Goal: Information Seeking & Learning: Learn about a topic

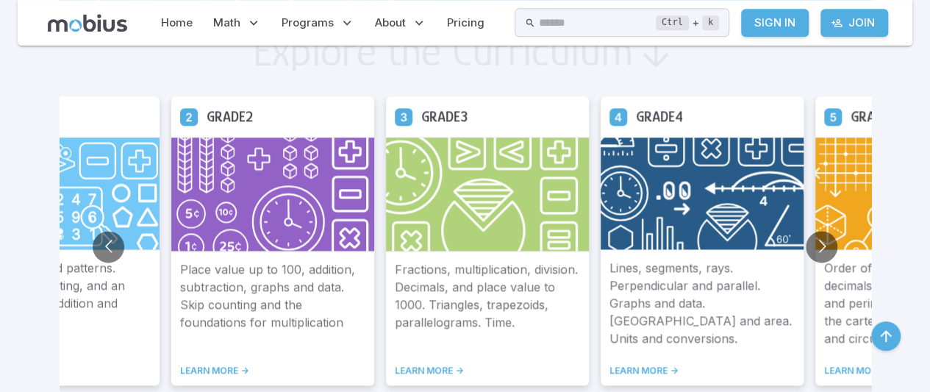
scroll to position [841, 0]
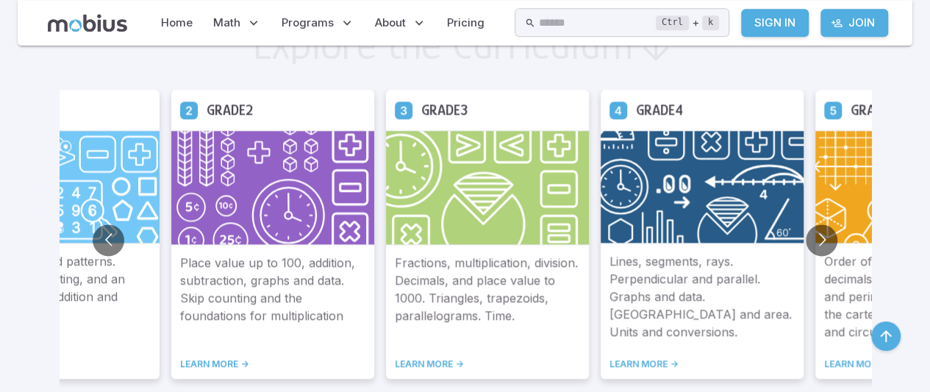
click at [837, 182] on img at bounding box center [916, 186] width 203 height 113
click at [817, 242] on button "Go to next slide" at bounding box center [822, 240] width 32 height 32
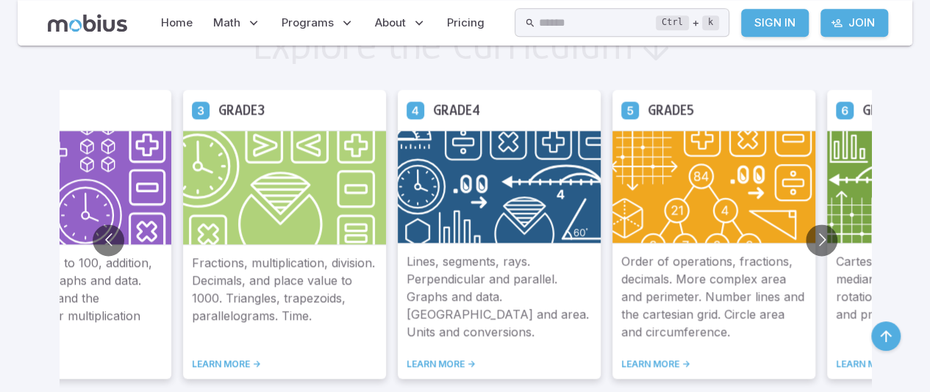
click at [635, 359] on link "LEARN MORE ->" at bounding box center [713, 364] width 185 height 12
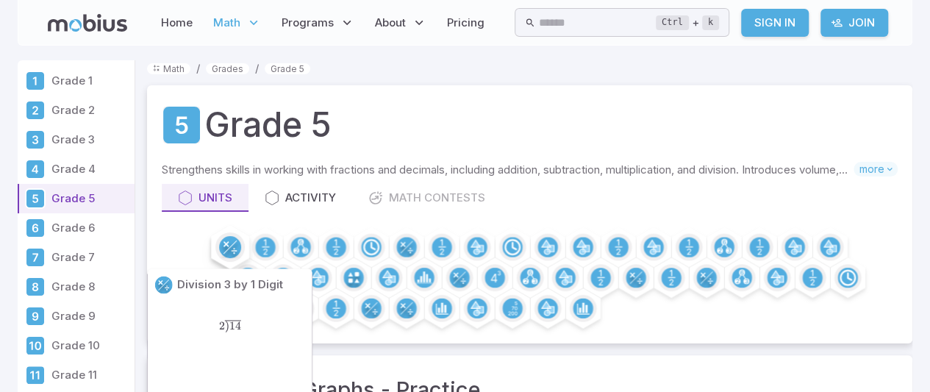
click at [231, 243] on circle at bounding box center [230, 247] width 22 height 22
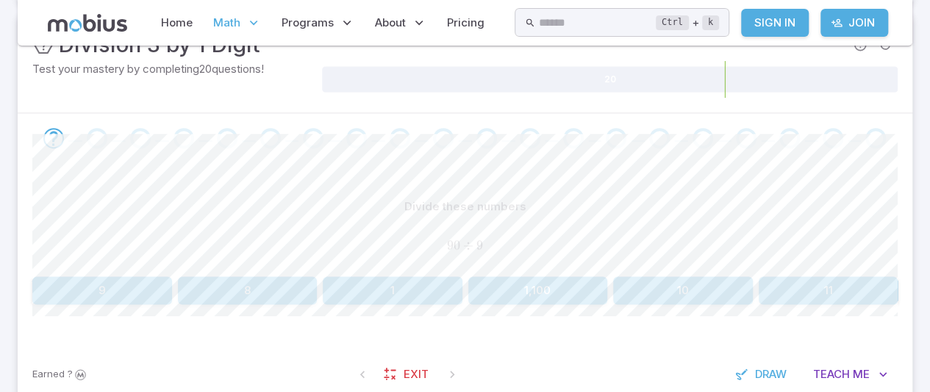
scroll to position [238, 0]
click at [828, 382] on button "Teach Me" at bounding box center [850, 375] width 95 height 28
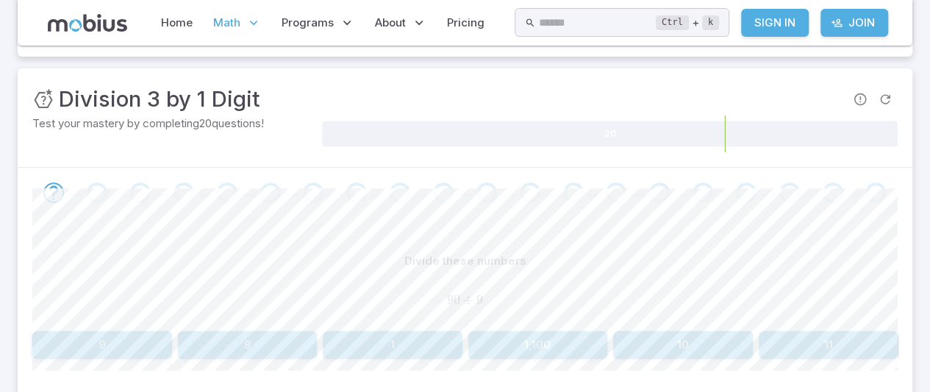
scroll to position [185, 0]
click at [798, 334] on button "11" at bounding box center [829, 344] width 140 height 28
click at [566, 348] on button "3" at bounding box center [538, 344] width 140 height 28
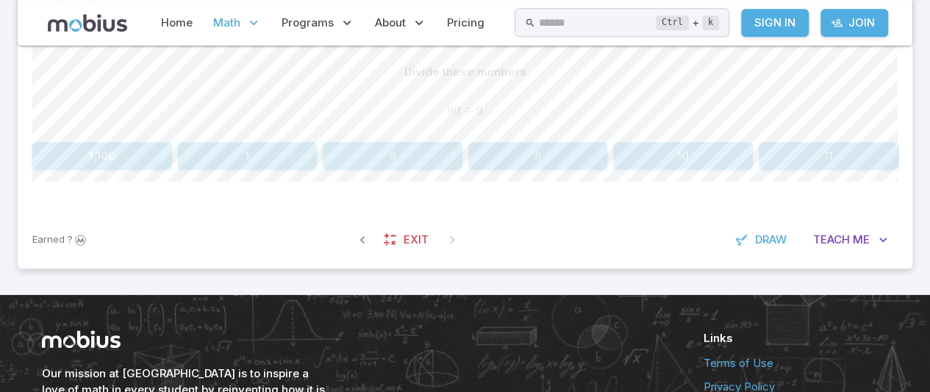
scroll to position [374, 0]
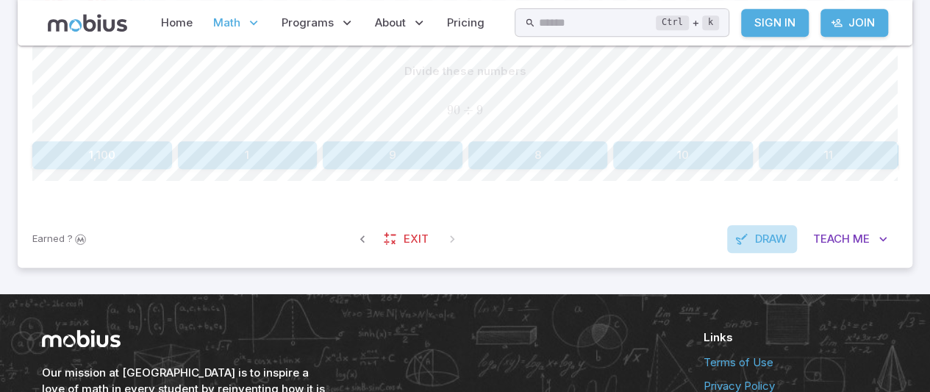
click at [756, 246] on button "Draw" at bounding box center [762, 239] width 70 height 28
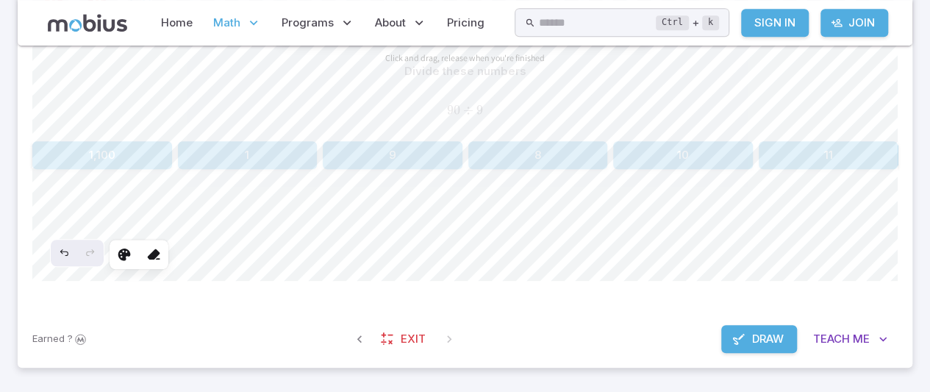
click at [752, 342] on span "Draw" at bounding box center [768, 339] width 32 height 16
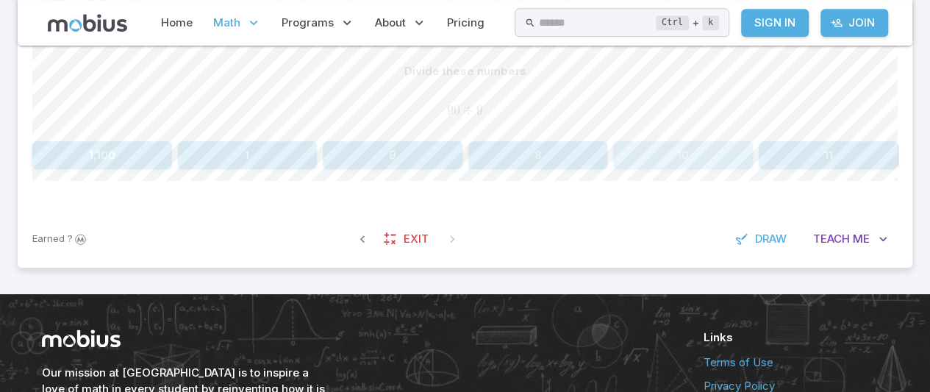
click at [713, 148] on button "10" at bounding box center [683, 155] width 140 height 28
click at [742, 143] on button "1" at bounding box center [792, 155] width 212 height 28
click at [809, 240] on button "Teach Me" at bounding box center [850, 239] width 95 height 28
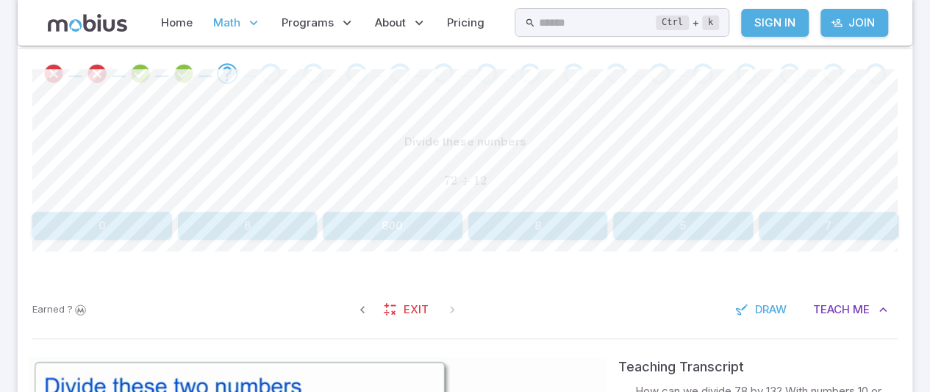
scroll to position [302, 0]
click at [526, 224] on button "8" at bounding box center [538, 227] width 140 height 28
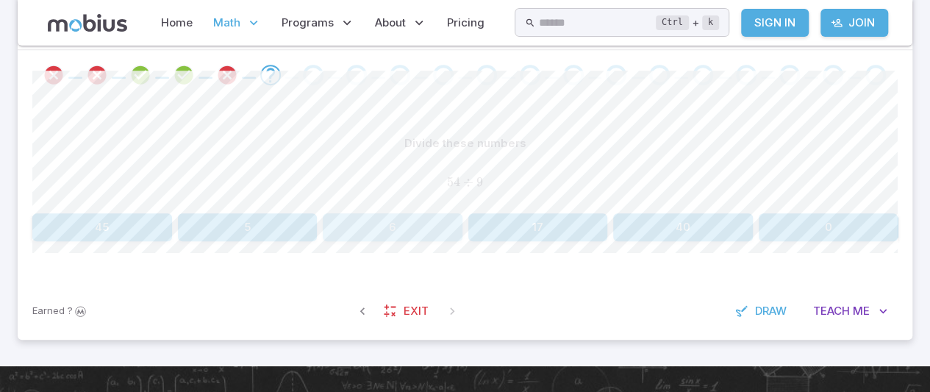
click at [363, 223] on button "6" at bounding box center [393, 227] width 140 height 28
click at [695, 226] on button "6" at bounding box center [683, 227] width 140 height 28
click at [761, 227] on button "6" at bounding box center [829, 227] width 140 height 28
click at [407, 224] on button "6" at bounding box center [393, 227] width 140 height 28
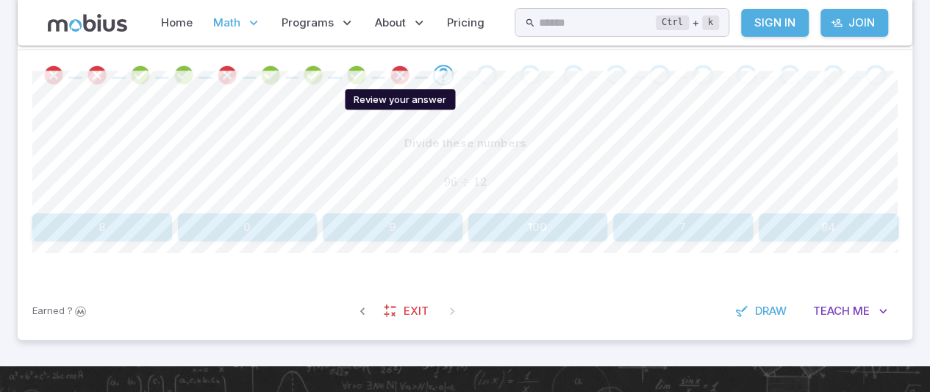
click at [389, 78] on icon "Review your answer" at bounding box center [400, 75] width 22 height 22
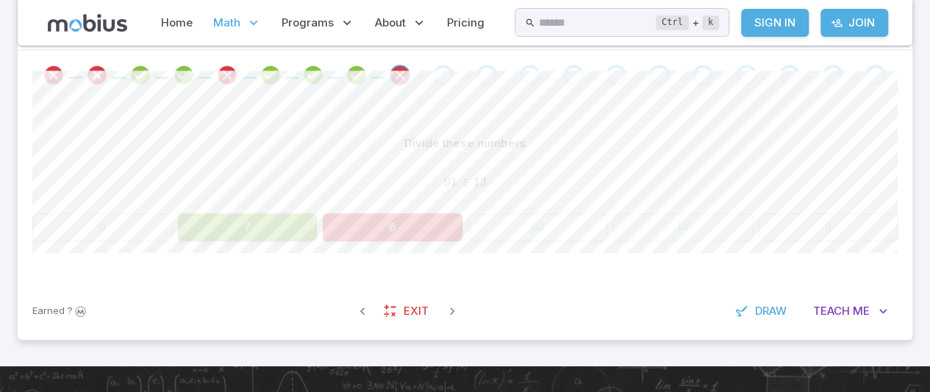
click at [272, 241] on div "Divide these numbers 91 ÷ 13 91 \div 13 91 ÷ 13 0 7 6 80 14 8 Canvas actions 10…" at bounding box center [464, 191] width 865 height 182
click at [440, 76] on div "Go to the next question" at bounding box center [443, 75] width 21 height 21
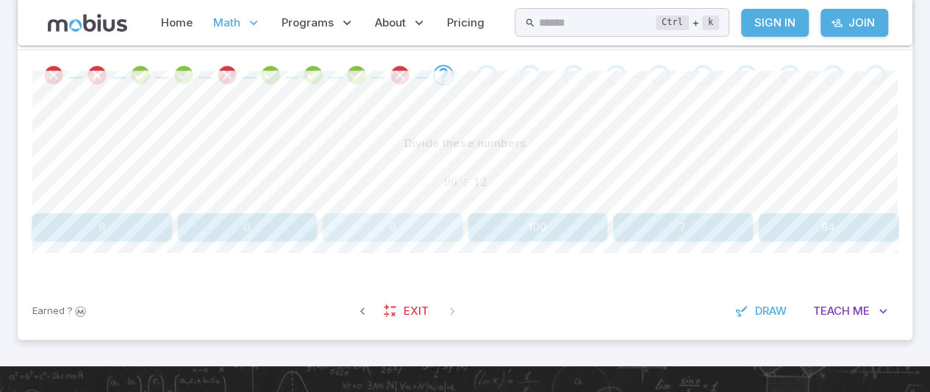
click at [369, 230] on button "9" at bounding box center [393, 227] width 140 height 28
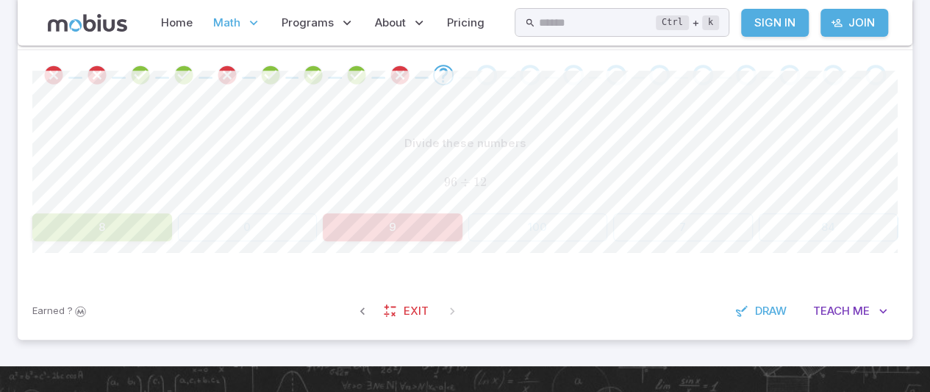
click at [369, 230] on button "9" at bounding box center [393, 227] width 140 height 28
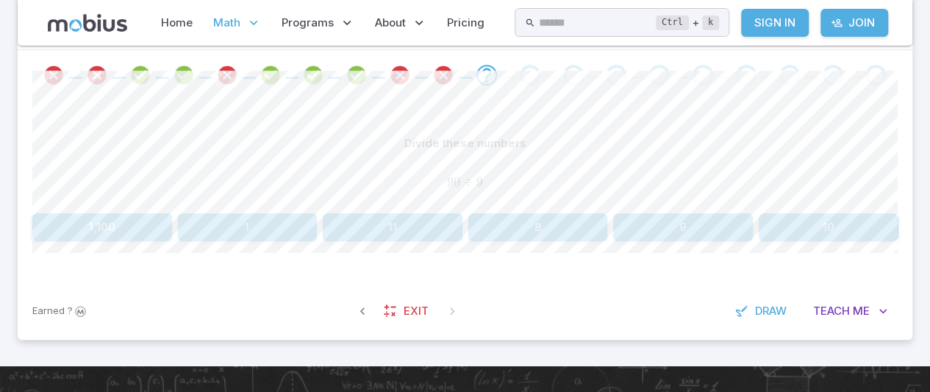
click at [553, 223] on button "8" at bounding box center [538, 227] width 140 height 28
click at [259, 234] on button "7" at bounding box center [248, 227] width 140 height 28
click at [700, 224] on button "6" at bounding box center [683, 227] width 140 height 28
click at [421, 221] on button "3" at bounding box center [393, 227] width 140 height 28
click at [267, 227] on button "9" at bounding box center [248, 227] width 140 height 28
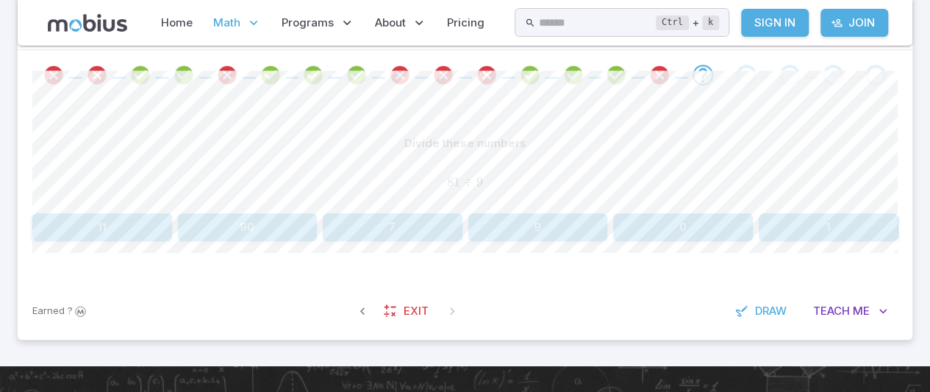
click at [529, 227] on button "9" at bounding box center [538, 227] width 140 height 28
click at [684, 227] on button "2" at bounding box center [683, 227] width 140 height 28
click at [594, 218] on button "126" at bounding box center [538, 227] width 140 height 28
click at [560, 230] on button "4" at bounding box center [538, 227] width 140 height 28
click at [284, 229] on button "5" at bounding box center [248, 227] width 140 height 28
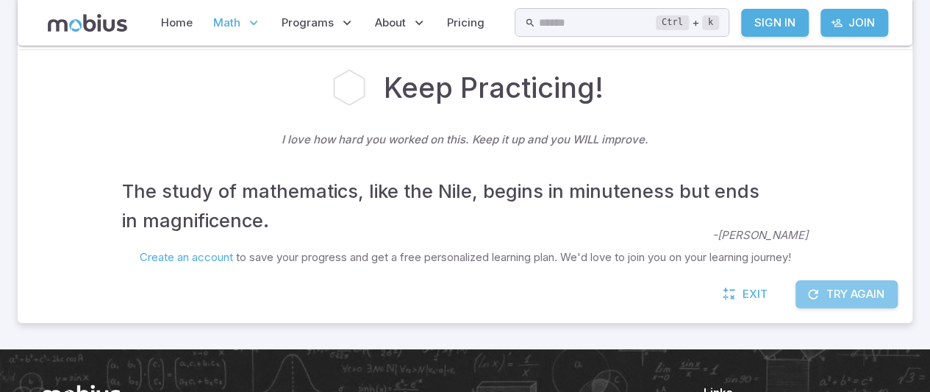
click at [827, 287] on button "Try Again" at bounding box center [846, 294] width 102 height 28
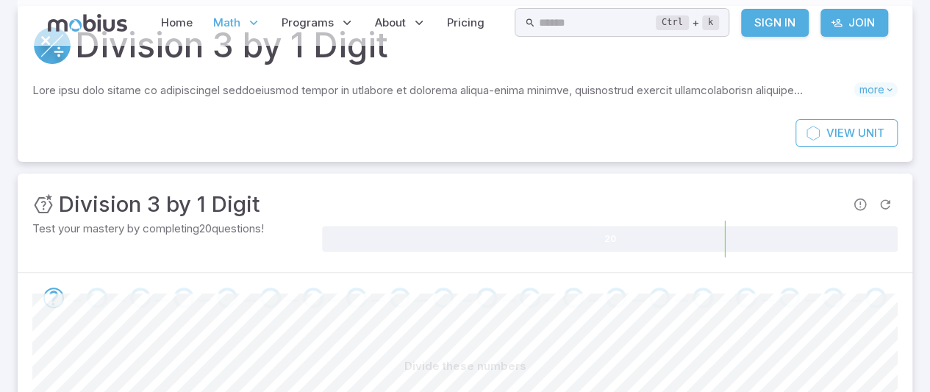
scroll to position [0, 0]
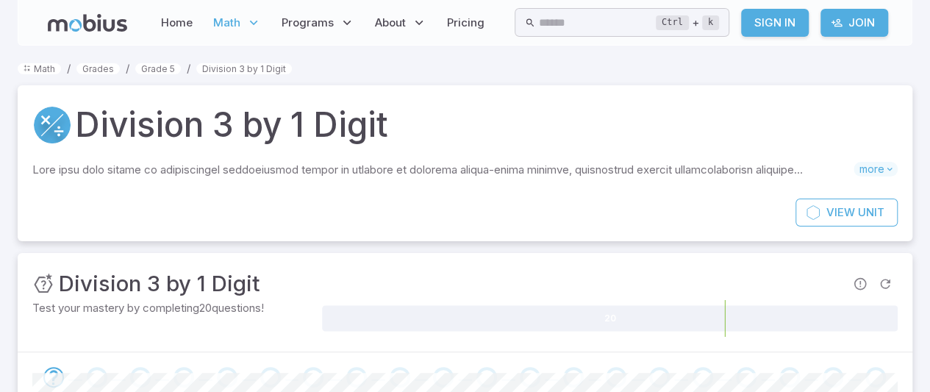
click at [101, 28] on icon at bounding box center [87, 23] width 79 height 18
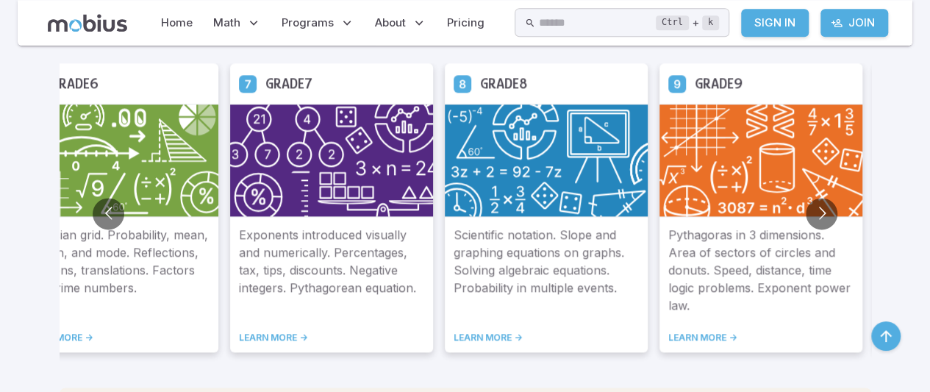
scroll to position [860, 0]
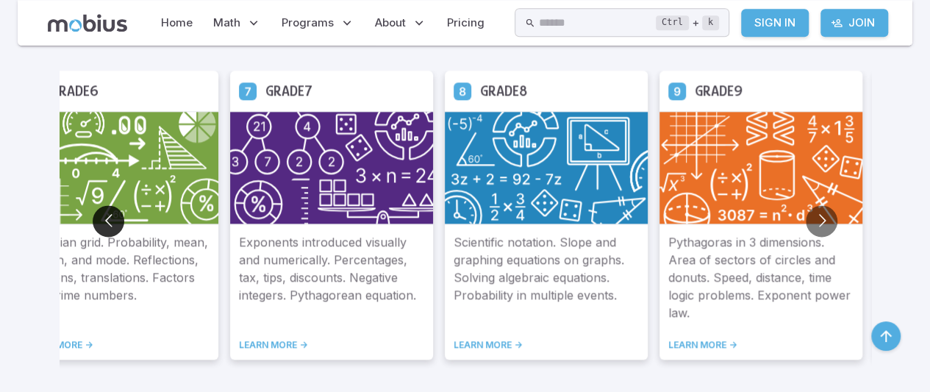
click at [116, 221] on button "Go to previous slide" at bounding box center [109, 221] width 32 height 32
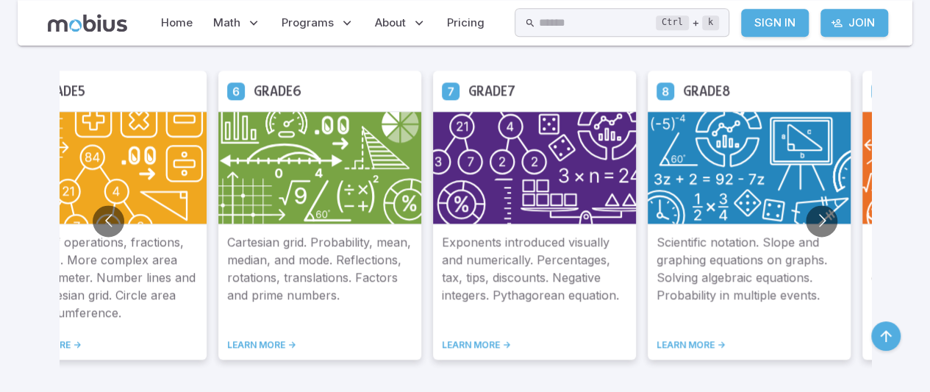
click at [175, 177] on img at bounding box center [105, 167] width 203 height 113
click at [65, 346] on link "LEARN MORE ->" at bounding box center [104, 345] width 185 height 12
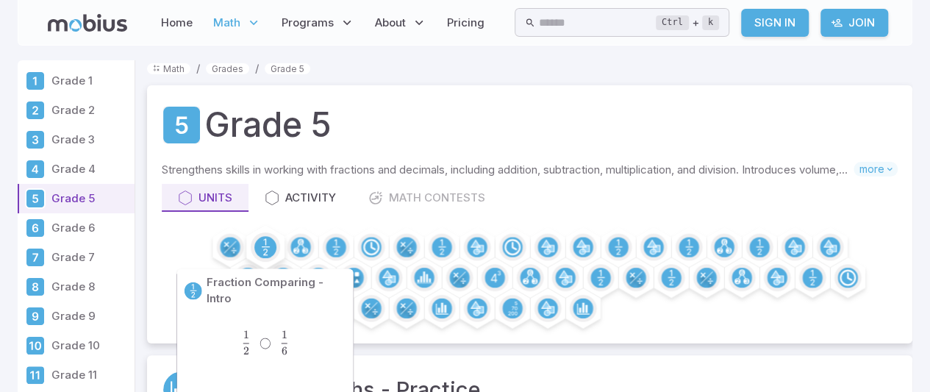
click at [255, 247] on circle at bounding box center [265, 247] width 22 height 22
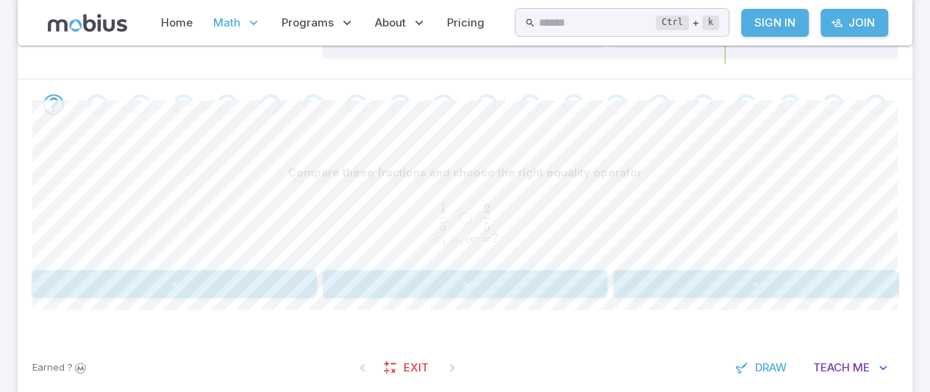
scroll to position [274, 0]
click at [844, 357] on button "Teach Me" at bounding box center [850, 366] width 95 height 28
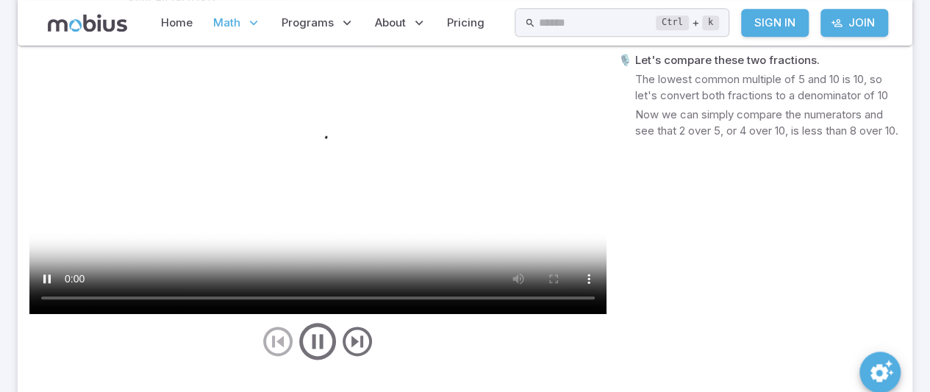
scroll to position [721, 0]
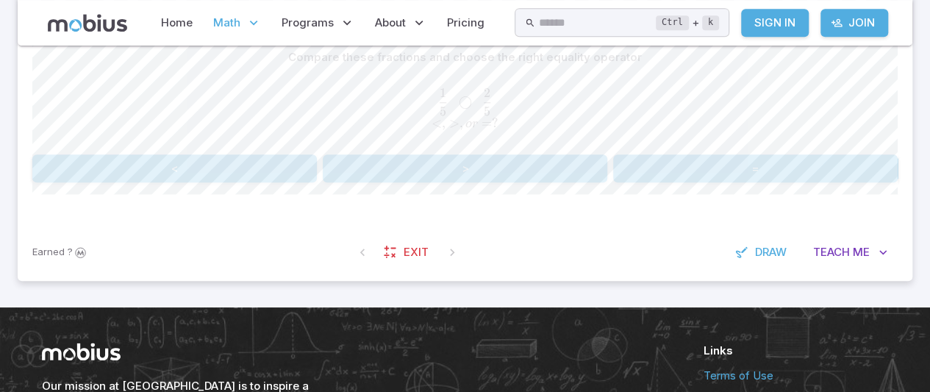
scroll to position [390, 0]
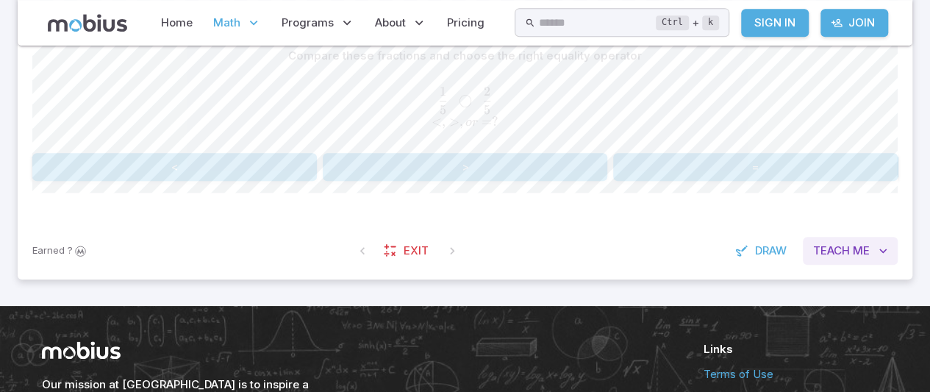
click at [820, 252] on span "Teach" at bounding box center [831, 251] width 37 height 16
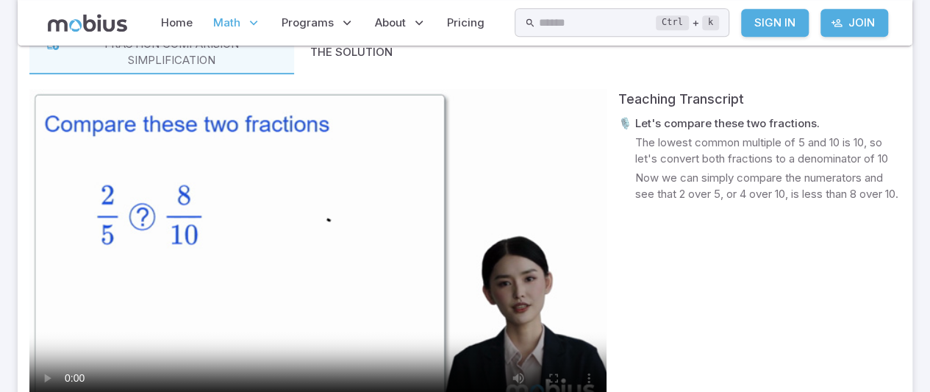
scroll to position [657, 0]
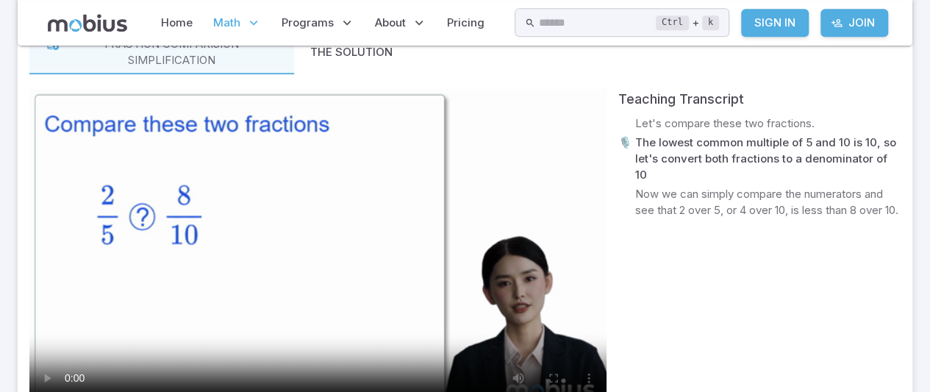
click at [597, 304] on video at bounding box center [317, 251] width 577 height 324
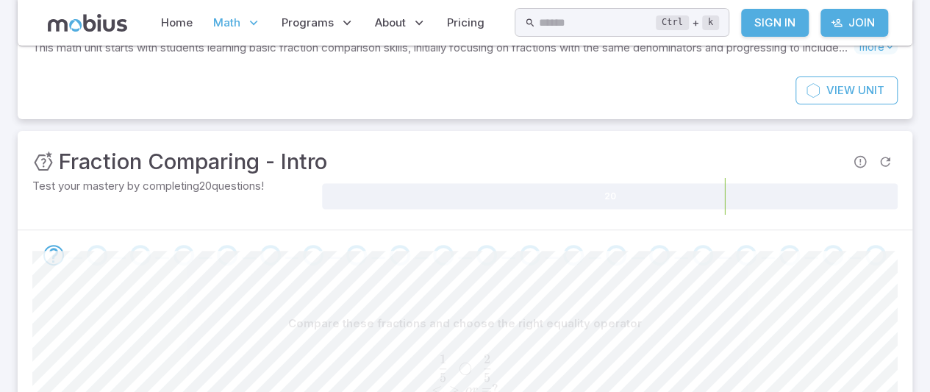
scroll to position [207, 0]
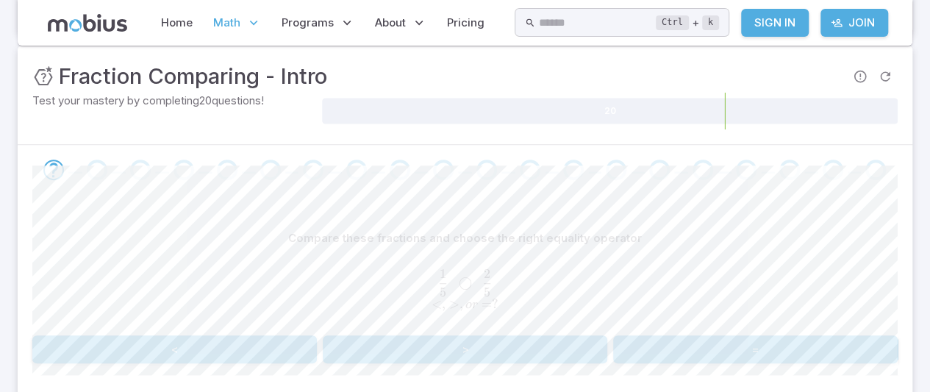
click at [373, 357] on button ">" at bounding box center [465, 349] width 284 height 28
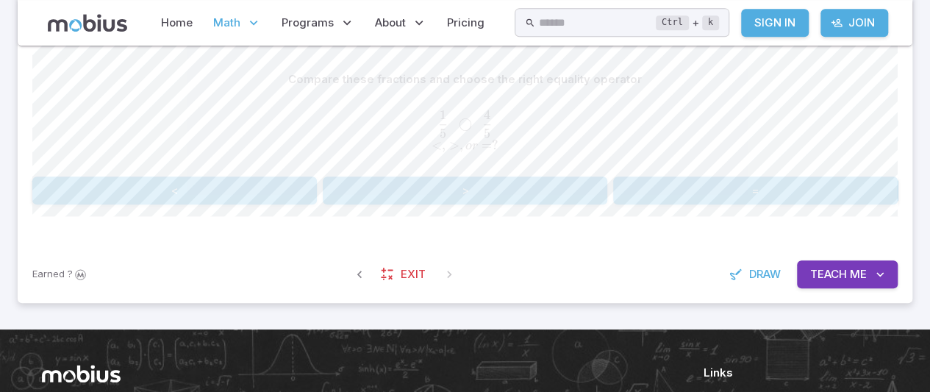
scroll to position [0, 0]
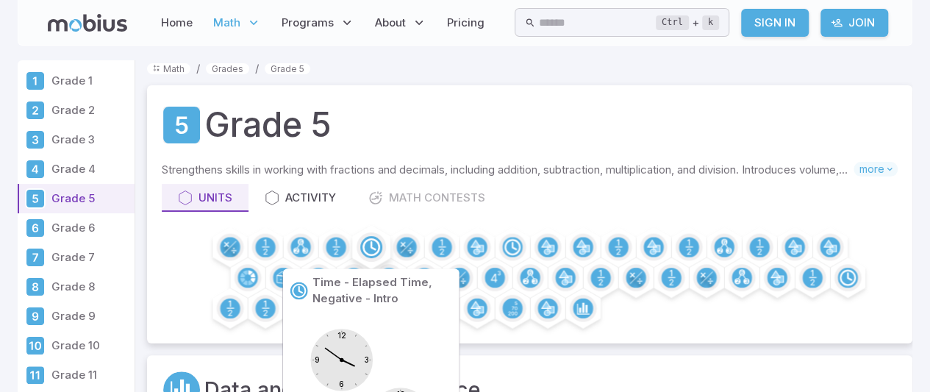
click at [363, 246] on circle at bounding box center [370, 246] width 15 height 15
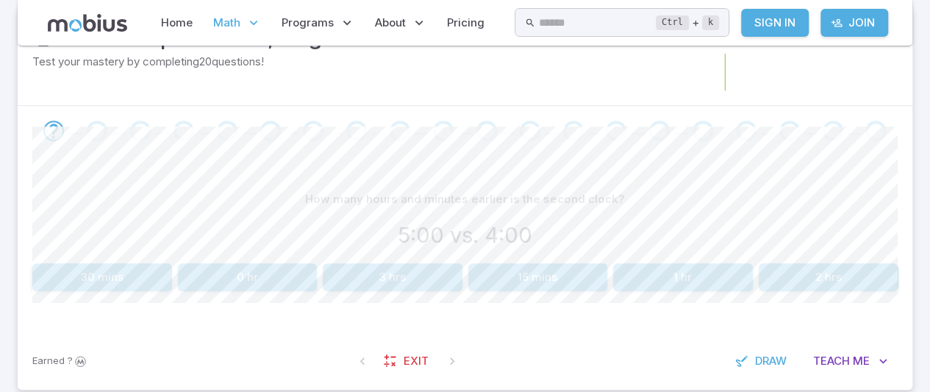
scroll to position [249, 0]
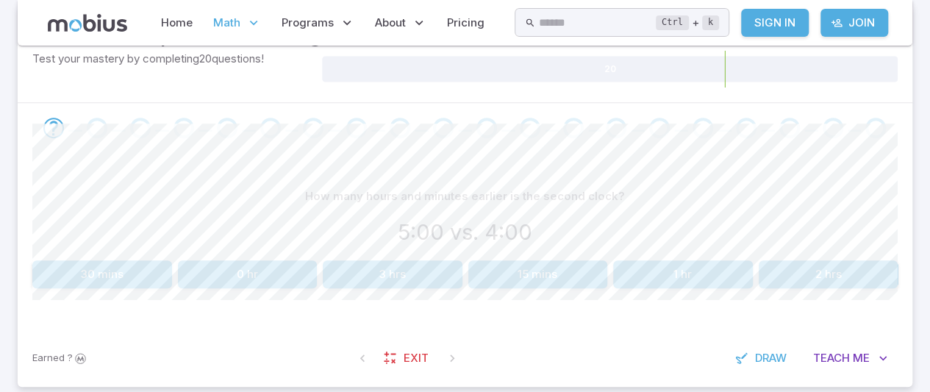
click at [678, 268] on button "1 hr" at bounding box center [683, 274] width 140 height 28
click at [554, 276] on button "2 hrs" at bounding box center [538, 274] width 140 height 28
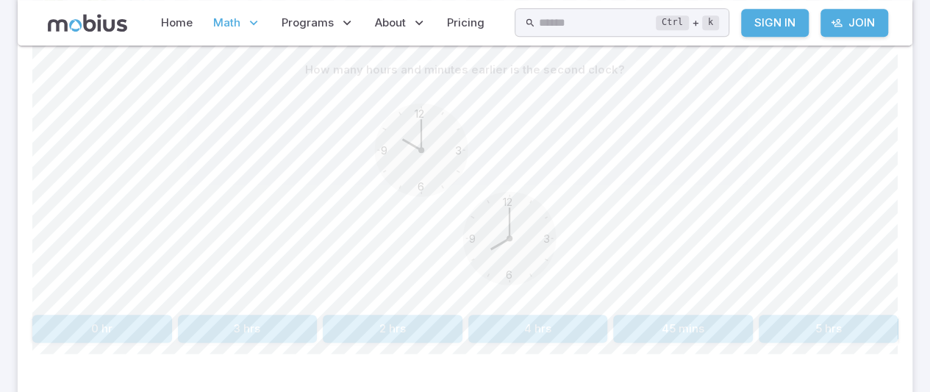
scroll to position [376, 0]
click at [393, 326] on button "2 hrs" at bounding box center [393, 328] width 140 height 28
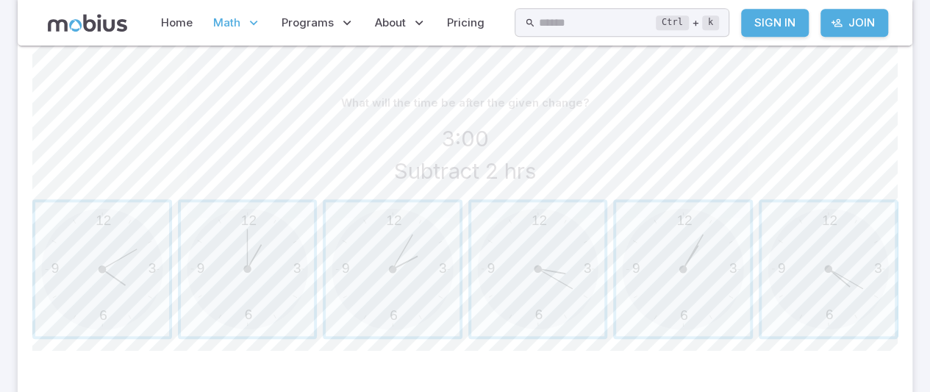
scroll to position [344, 0]
click at [263, 259] on span "button" at bounding box center [248, 268] width 134 height 134
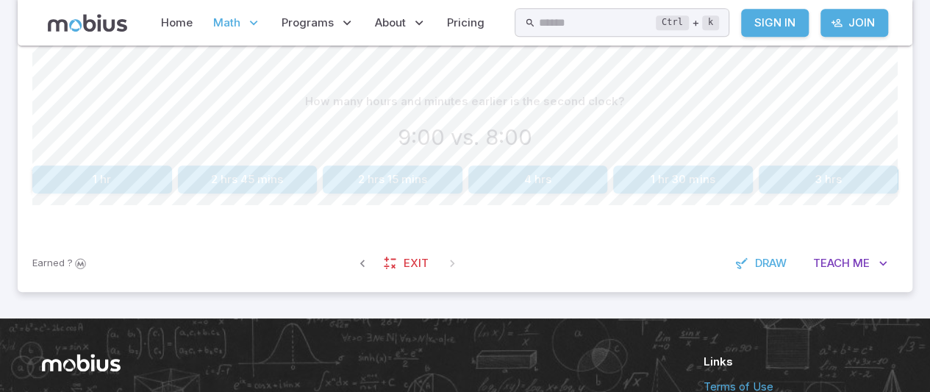
click at [69, 183] on button "1 hr" at bounding box center [102, 179] width 140 height 28
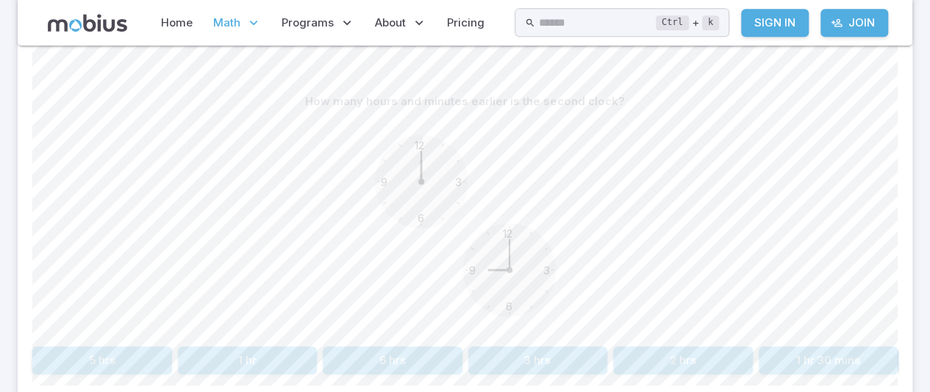
click at [540, 365] on button "3 hrs" at bounding box center [538, 360] width 140 height 28
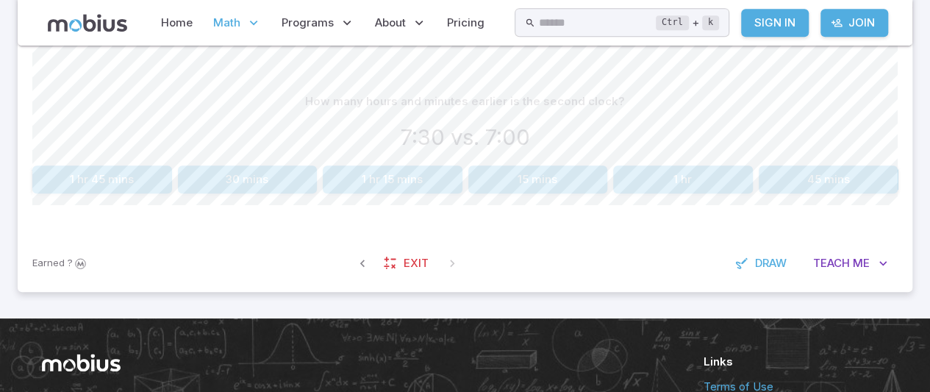
click at [241, 176] on button "30 mins" at bounding box center [248, 179] width 140 height 28
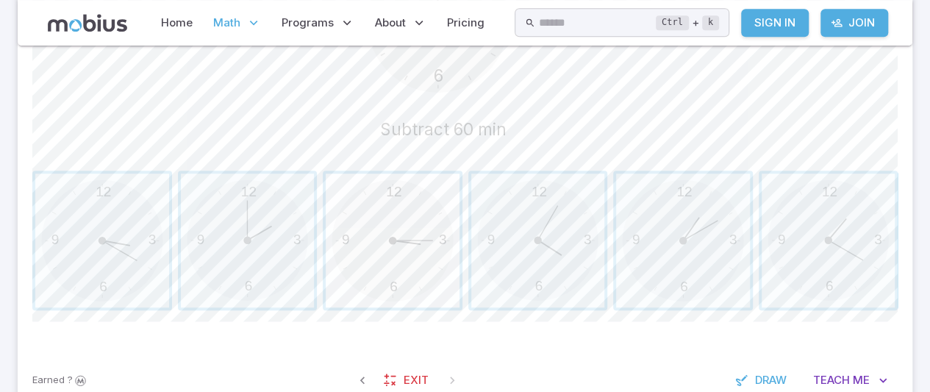
scroll to position [537, 0]
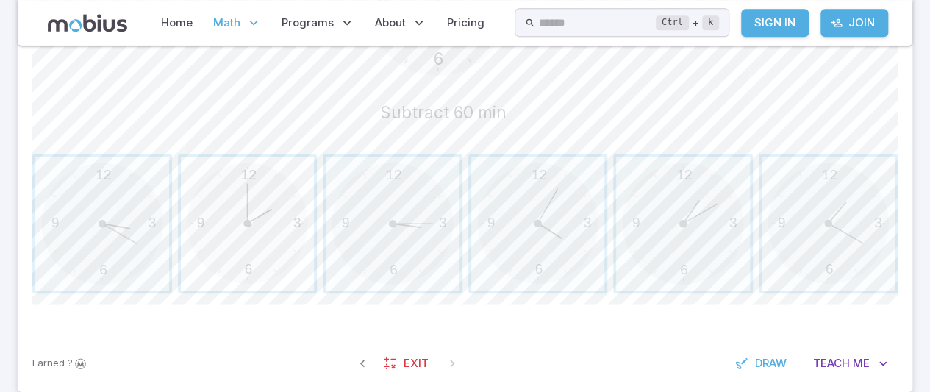
click at [276, 262] on span "button" at bounding box center [248, 224] width 134 height 134
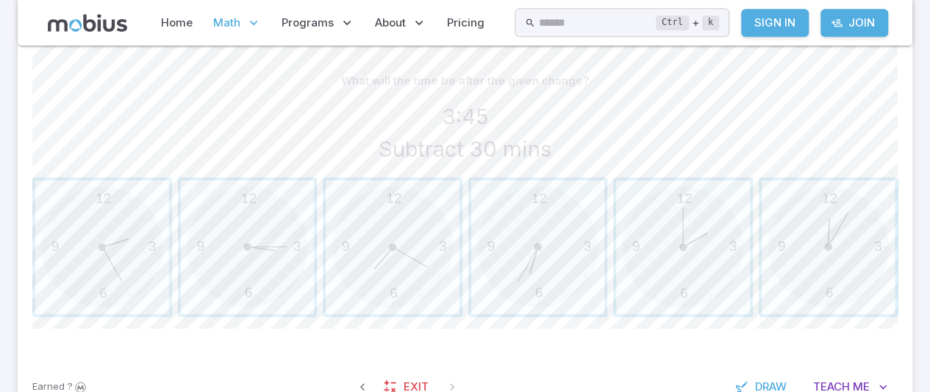
scroll to position [365, 0]
click at [228, 237] on span "button" at bounding box center [248, 247] width 134 height 134
click at [387, 289] on span "button" at bounding box center [393, 247] width 134 height 134
click at [429, 265] on span "button" at bounding box center [393, 247] width 134 height 134
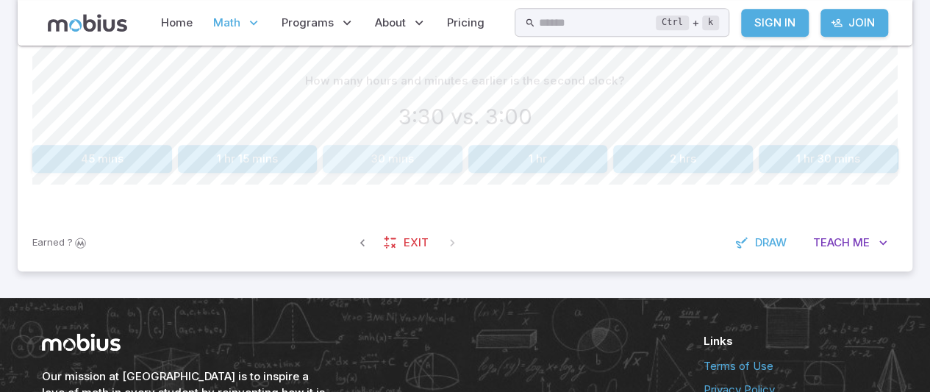
click at [396, 163] on button "30 mins" at bounding box center [393, 159] width 140 height 28
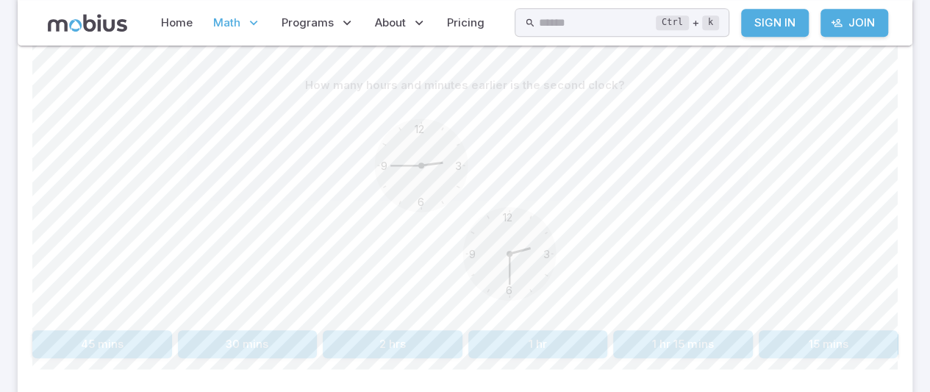
scroll to position [363, 0]
click at [818, 332] on button "15 mins" at bounding box center [829, 341] width 140 height 28
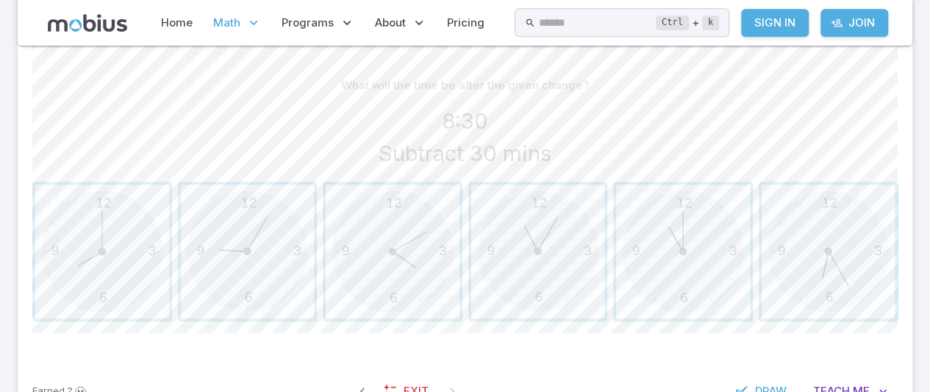
scroll to position [362, 0]
click at [115, 260] on span "button" at bounding box center [102, 249] width 134 height 134
click at [540, 264] on span "button" at bounding box center [538, 249] width 134 height 134
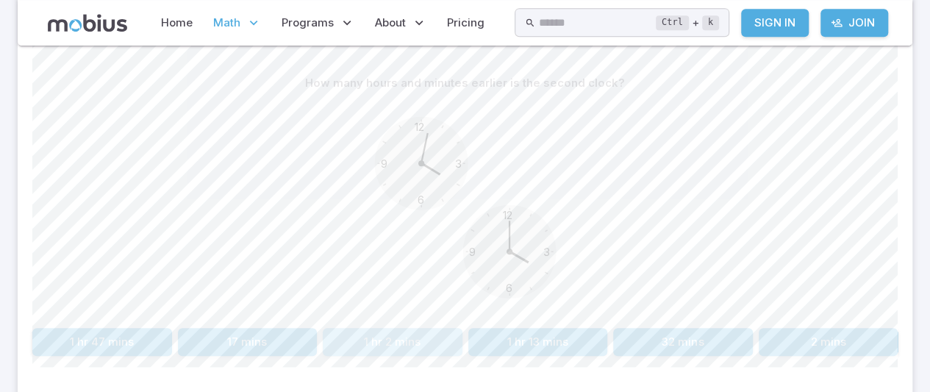
click at [382, 342] on button "1 hr 2 mins" at bounding box center [393, 342] width 140 height 28
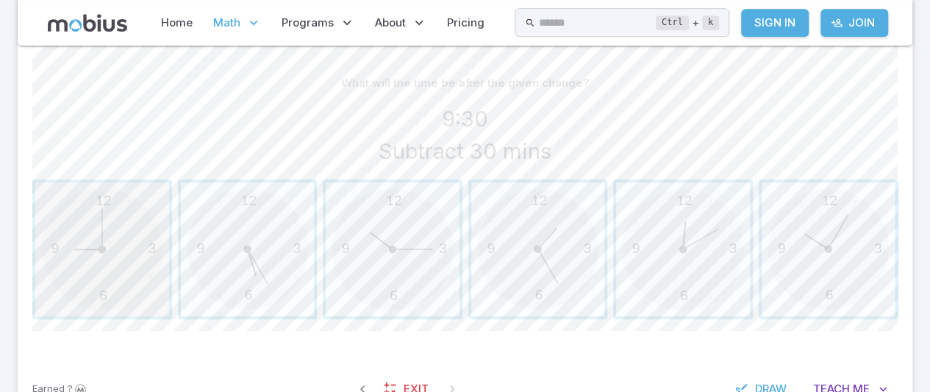
click at [99, 258] on span "button" at bounding box center [102, 249] width 134 height 134
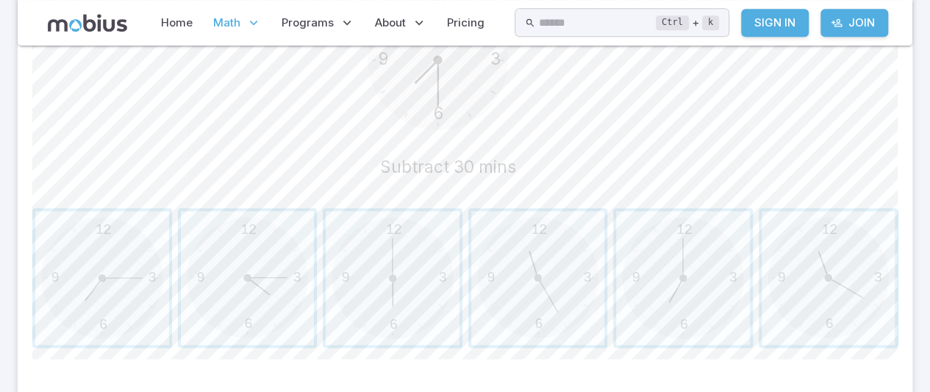
scroll to position [481, 0]
click at [354, 294] on span "button" at bounding box center [393, 279] width 134 height 134
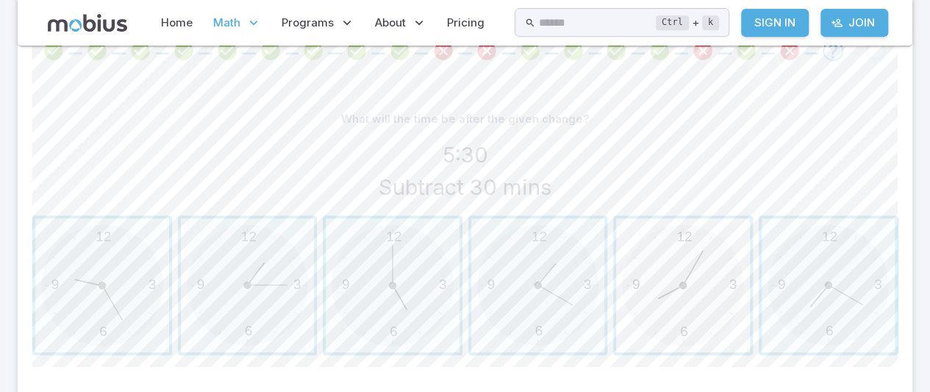
scroll to position [326, 0]
click at [429, 268] on span "button" at bounding box center [393, 286] width 134 height 134
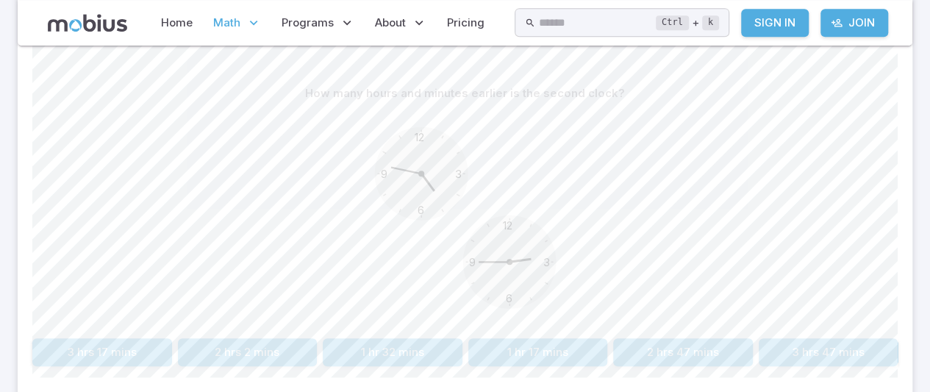
scroll to position [353, 0]
click at [368, 359] on button "1 hr 32 mins" at bounding box center [393, 351] width 140 height 28
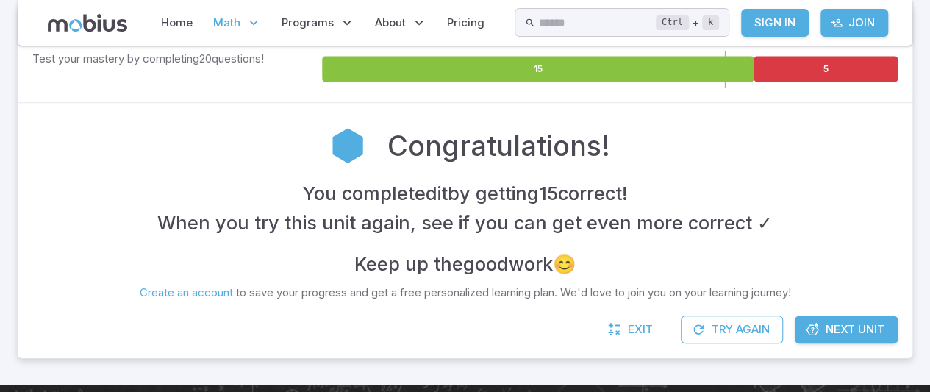
scroll to position [248, 0]
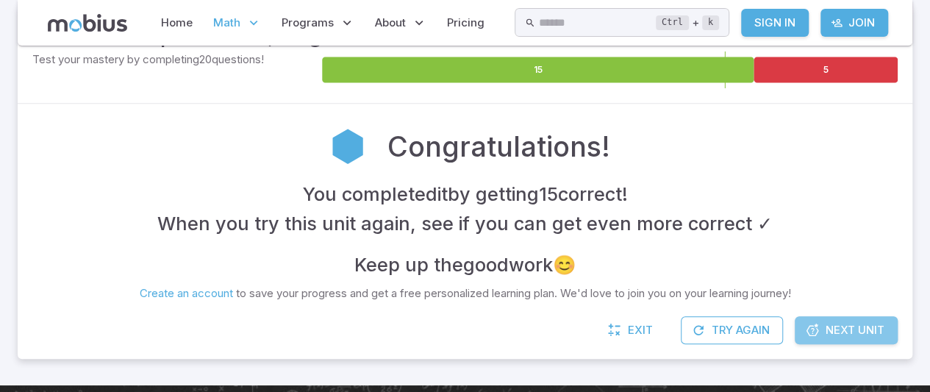
click at [868, 323] on span "Next Unit" at bounding box center [855, 330] width 59 height 16
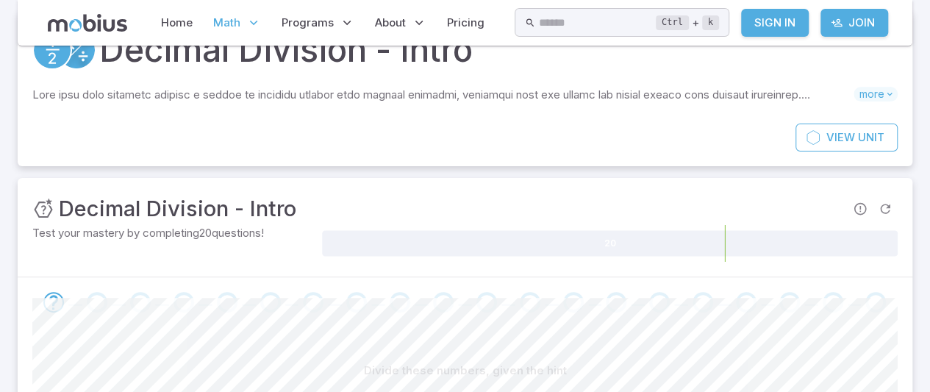
scroll to position [143, 0]
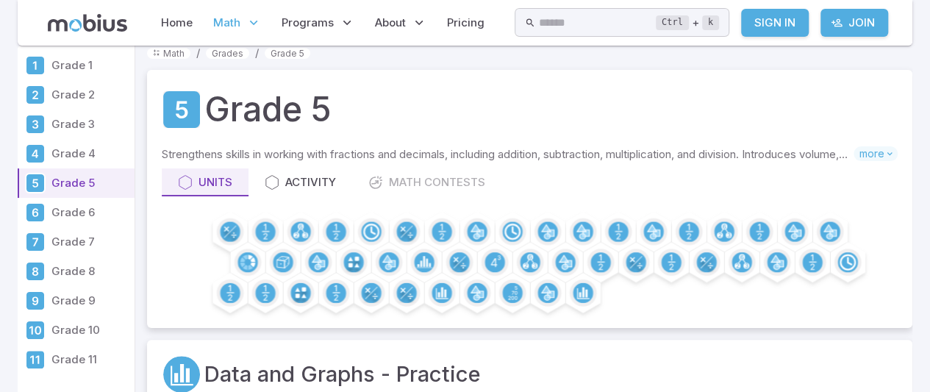
scroll to position [15, 0]
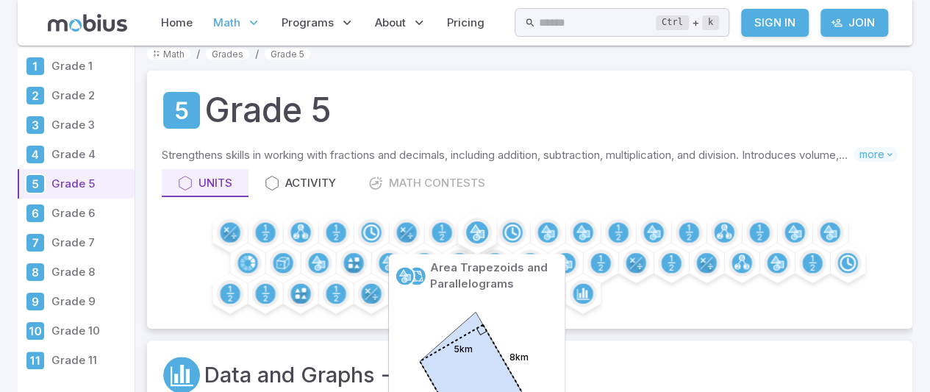
click at [469, 233] on circle at bounding box center [477, 232] width 22 height 22
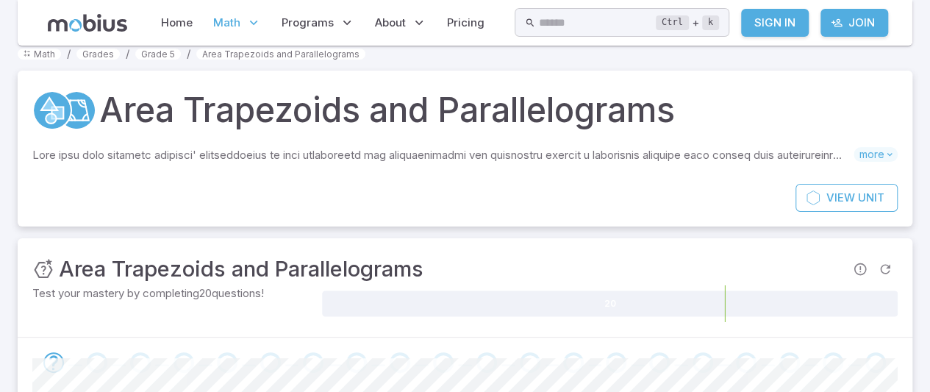
drag, startPoint x: 469, startPoint y: 233, endPoint x: 332, endPoint y: 168, distance: 151.6
click at [332, 168] on div "Skills you will learn include: Area from pictures Area of trapezoids Area of pa…" at bounding box center [464, 158] width 865 height 22
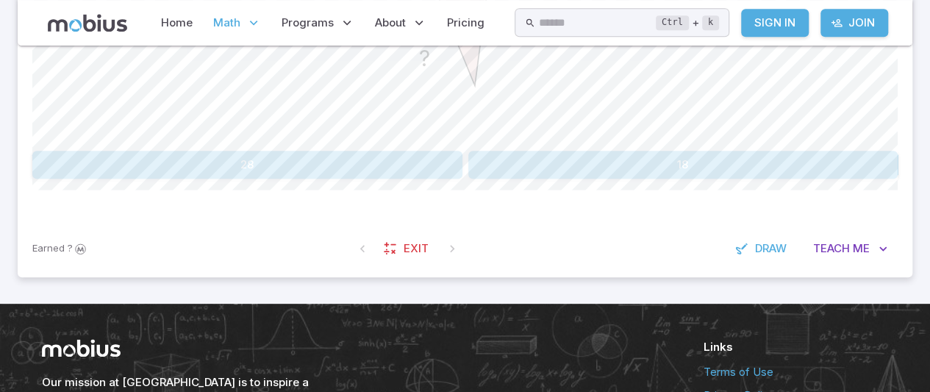
scroll to position [715, 0]
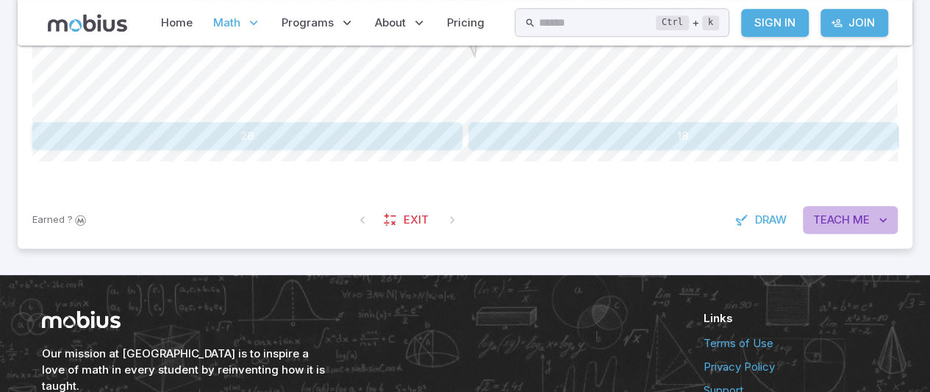
click at [840, 208] on button "Teach Me" at bounding box center [850, 220] width 95 height 28
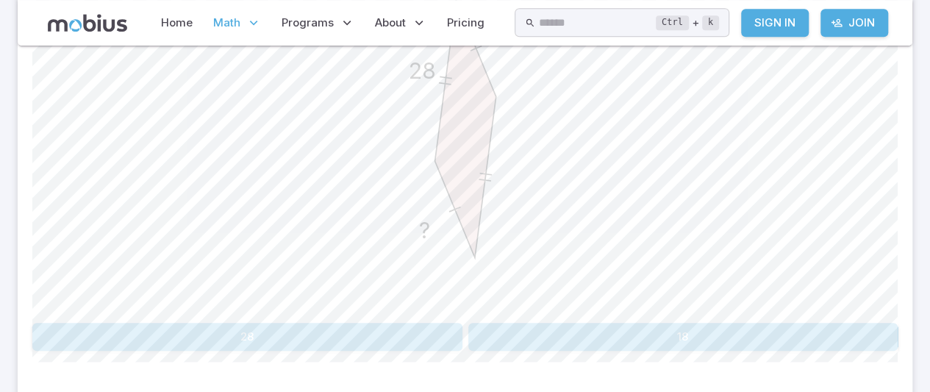
scroll to position [516, 0]
click at [615, 324] on button "18" at bounding box center [683, 335] width 430 height 28
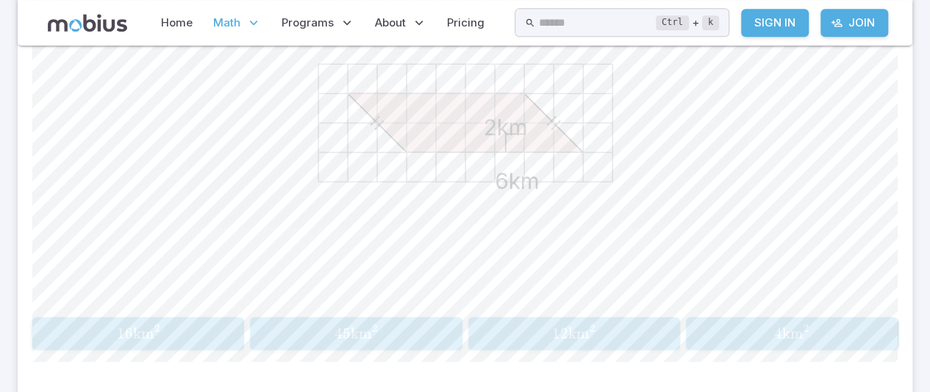
scroll to position [521, 0]
click at [184, 318] on button "16 km 2 16\text{km}^2 16 km 2" at bounding box center [138, 332] width 212 height 33
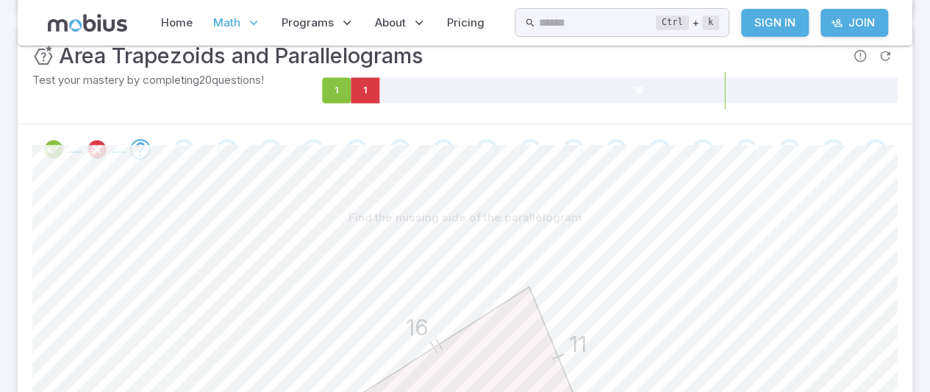
scroll to position [232, 0]
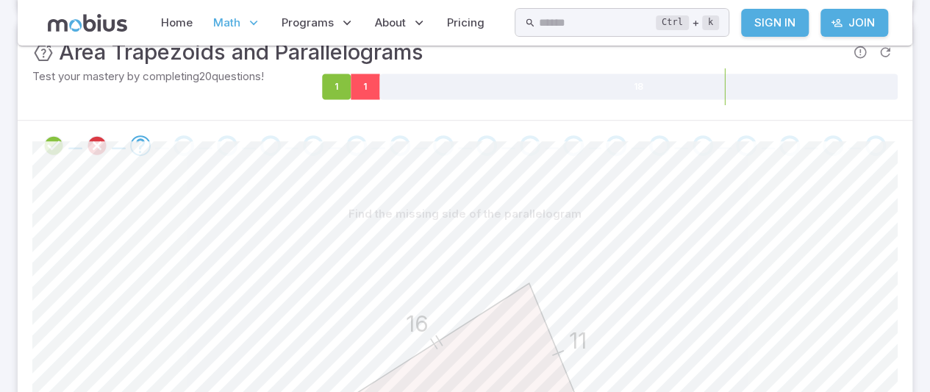
click at [365, 98] on icon at bounding box center [365, 87] width 29 height 26
click at [381, 71] on foreignobject at bounding box center [610, 86] width 576 height 37
click at [364, 82] on icon at bounding box center [365, 87] width 29 height 26
click at [365, 74] on icon at bounding box center [365, 87] width 29 height 26
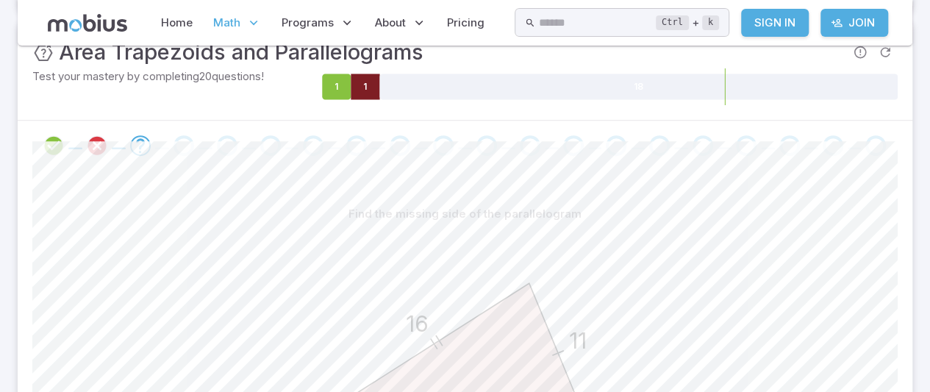
click at [363, 74] on icon at bounding box center [365, 87] width 29 height 26
click at [337, 80] on icon at bounding box center [336, 87] width 29 height 26
drag, startPoint x: 337, startPoint y: 81, endPoint x: 354, endPoint y: 80, distance: 16.9
click at [353, 80] on g "1 1 18" at bounding box center [610, 87] width 576 height 26
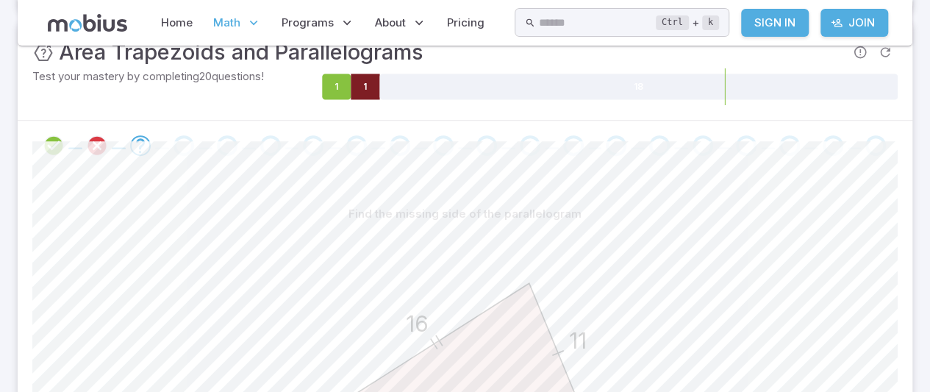
click at [356, 80] on icon at bounding box center [365, 87] width 29 height 26
click at [100, 142] on icon "Review your answer" at bounding box center [97, 146] width 22 height 22
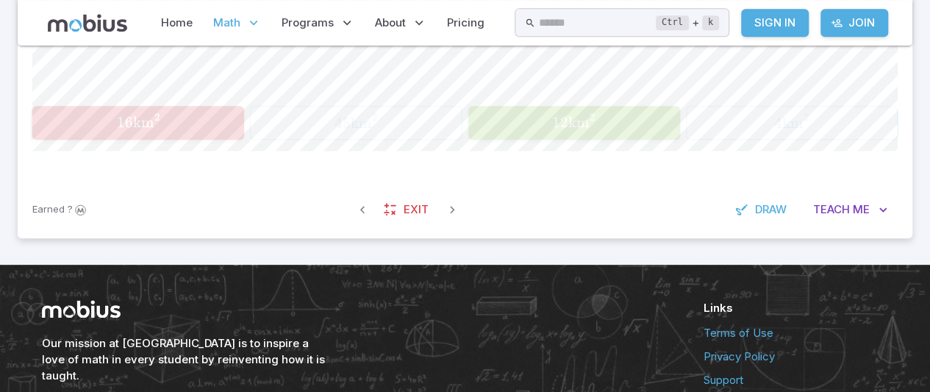
scroll to position [733, 0]
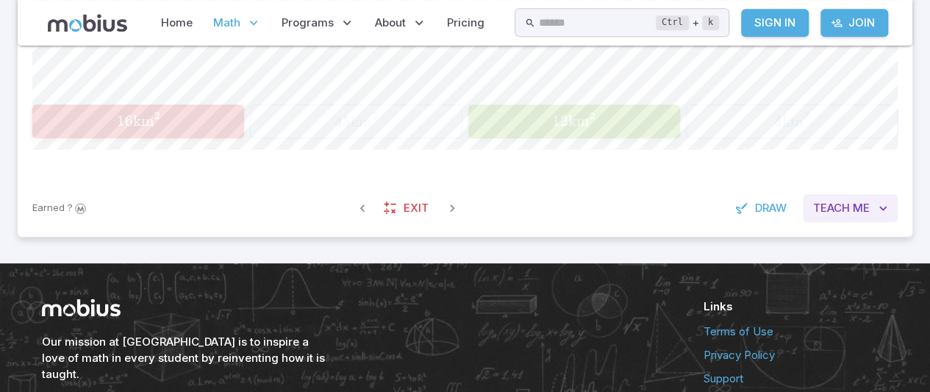
click at [854, 209] on span "Me" at bounding box center [861, 208] width 17 height 16
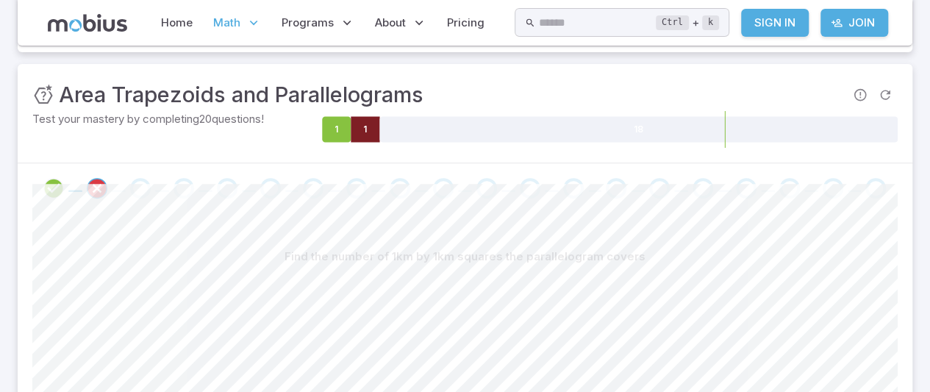
scroll to position [187, 0]
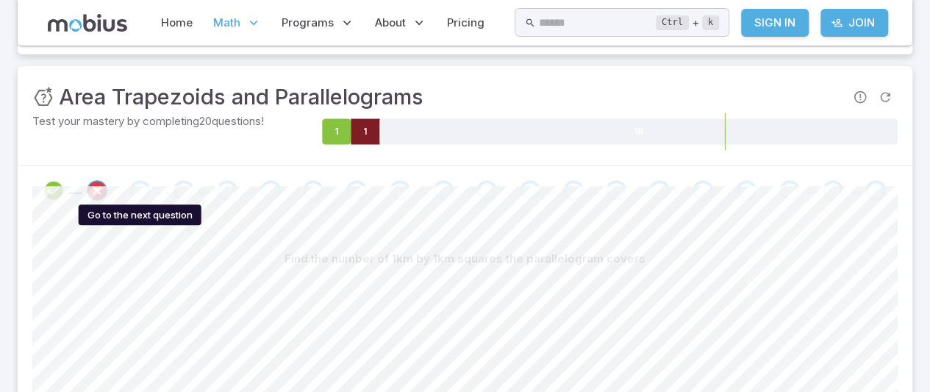
click at [139, 188] on div "Go to the next question" at bounding box center [140, 190] width 21 height 21
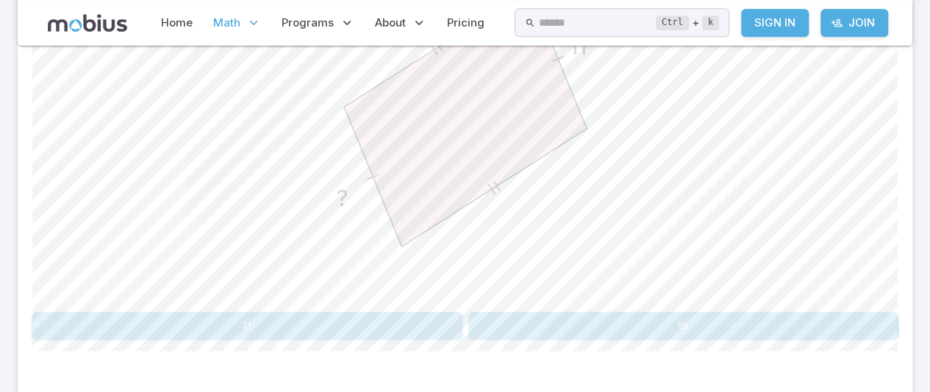
scroll to position [525, 0]
click at [507, 324] on button "16" at bounding box center [683, 326] width 430 height 28
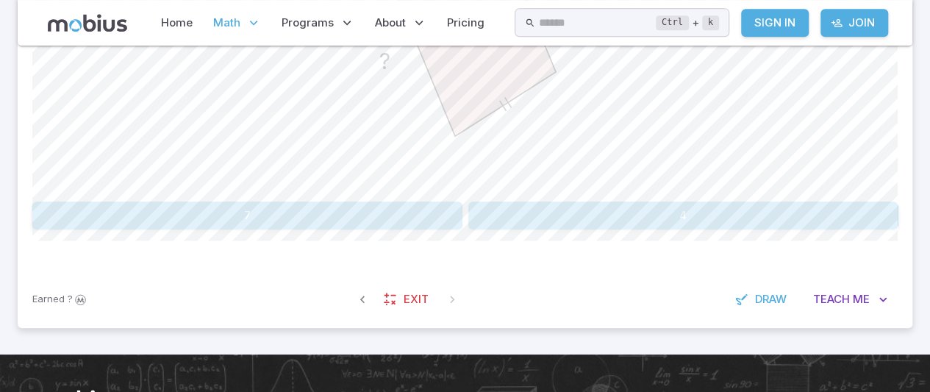
scroll to position [637, 0]
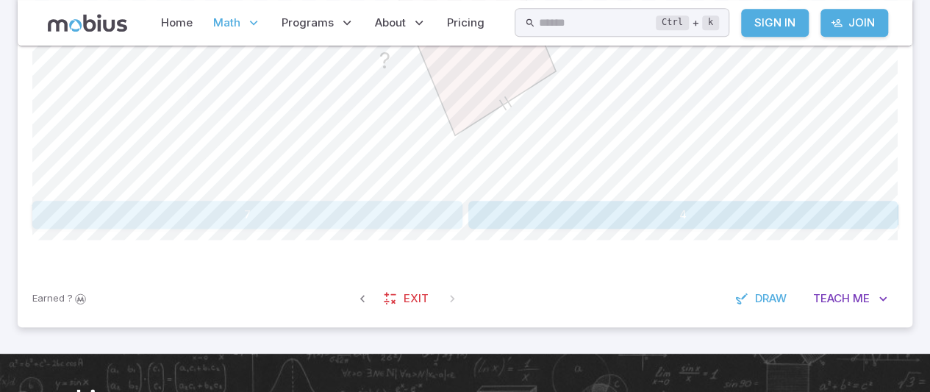
click at [332, 219] on button "7" at bounding box center [247, 215] width 430 height 28
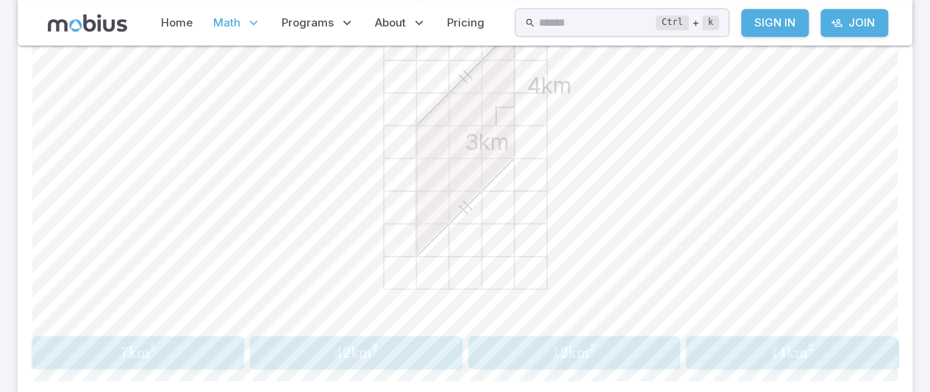
scroll to position [507, 0]
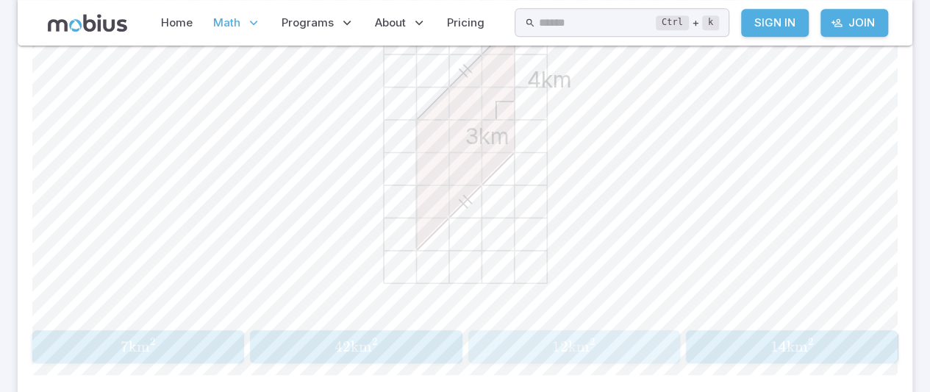
click at [590, 343] on span "2" at bounding box center [592, 341] width 5 height 12
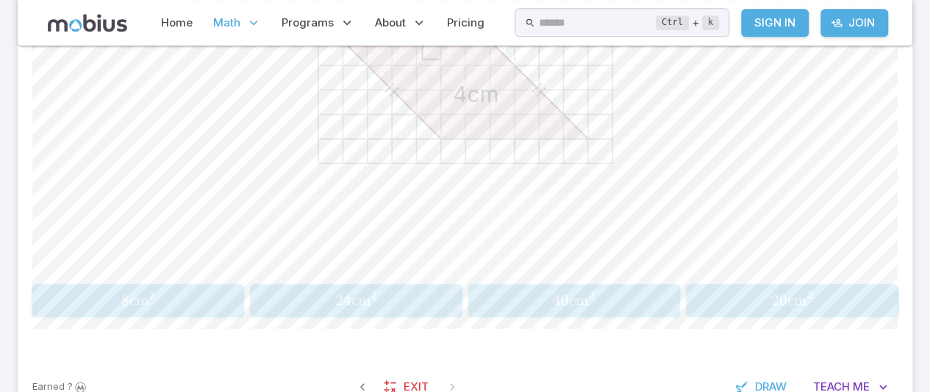
scroll to position [578, 0]
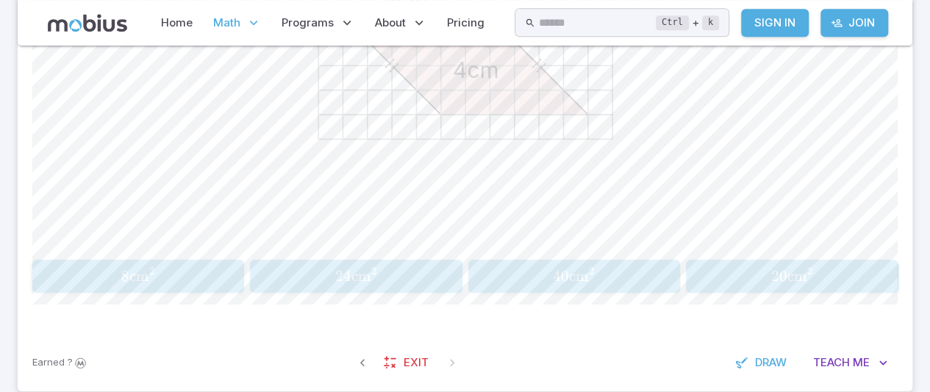
click at [331, 271] on span "24 cm 2" at bounding box center [356, 276] width 202 height 18
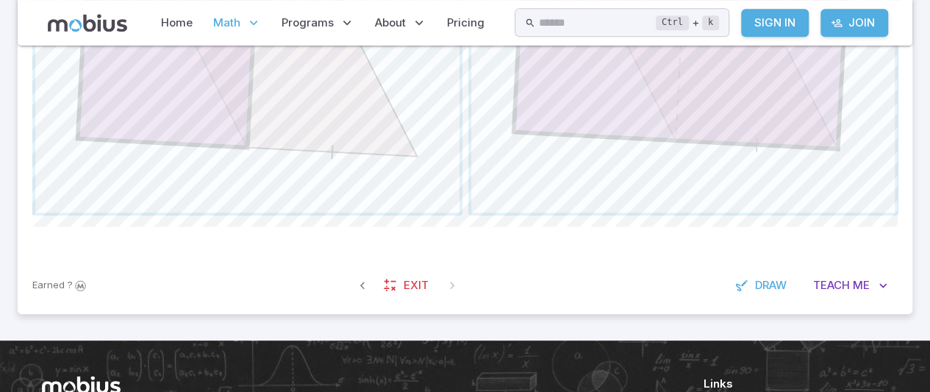
scroll to position [684, 0]
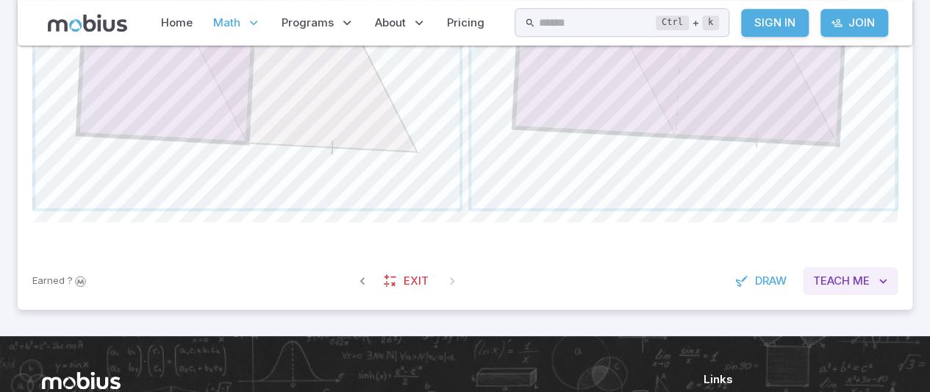
drag, startPoint x: 845, startPoint y: 281, endPoint x: 842, endPoint y: 272, distance: 9.3
click at [842, 273] on span "Teach" at bounding box center [831, 281] width 37 height 16
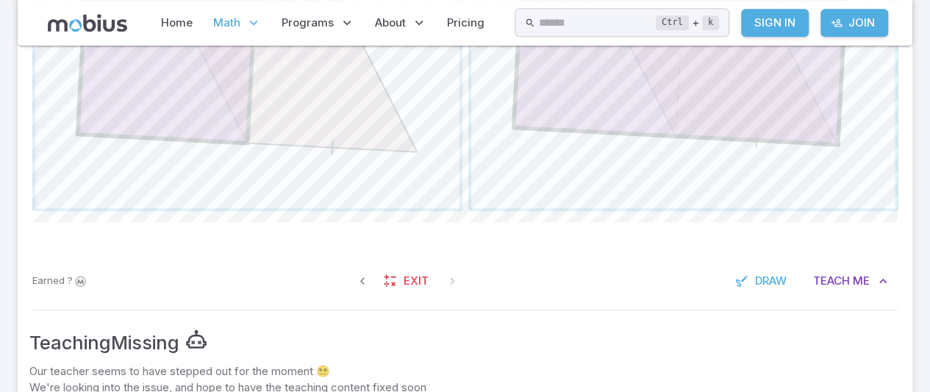
click at [823, 273] on span "Teach" at bounding box center [831, 281] width 37 height 16
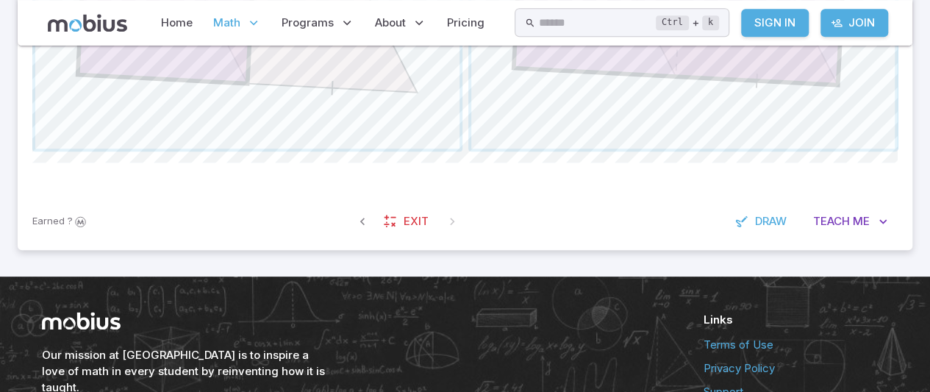
scroll to position [745, 0]
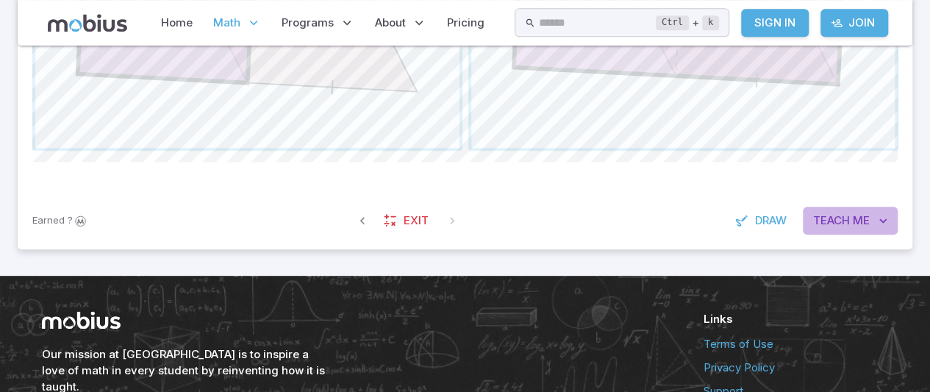
click at [859, 218] on span "Me" at bounding box center [861, 220] width 17 height 16
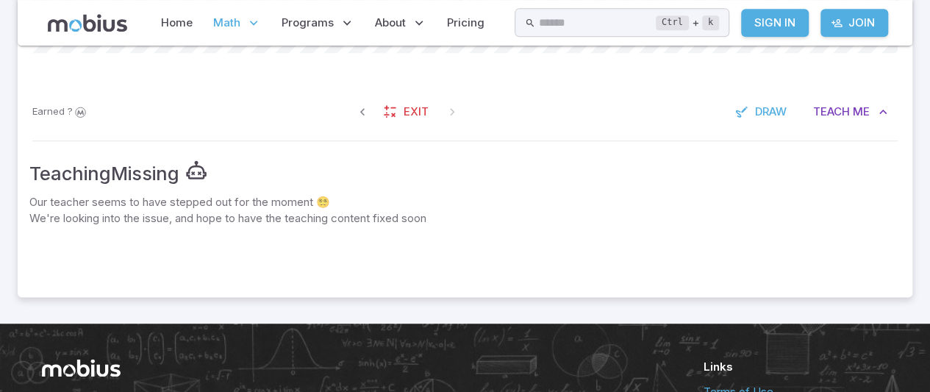
scroll to position [850, 0]
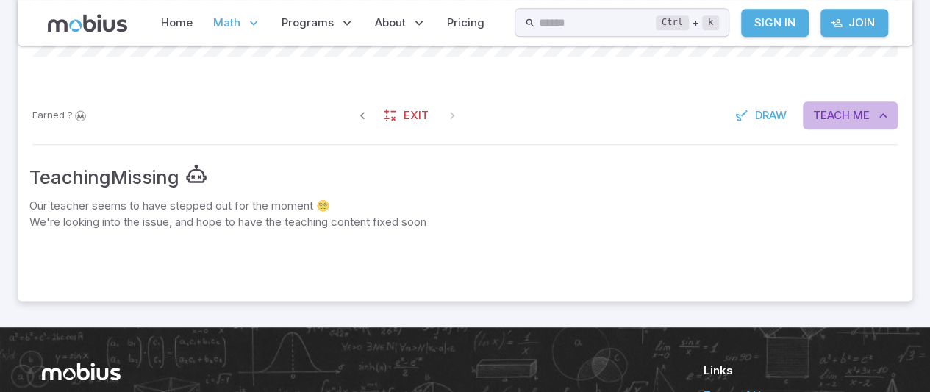
click at [845, 104] on button "Teach Me" at bounding box center [850, 115] width 95 height 28
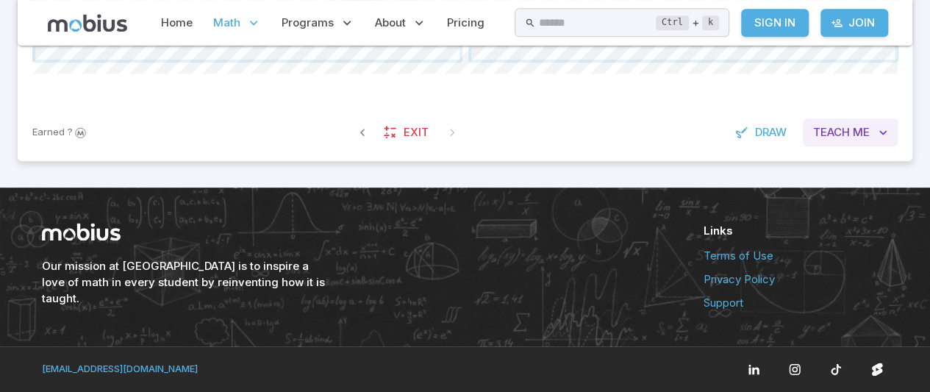
scroll to position [831, 0]
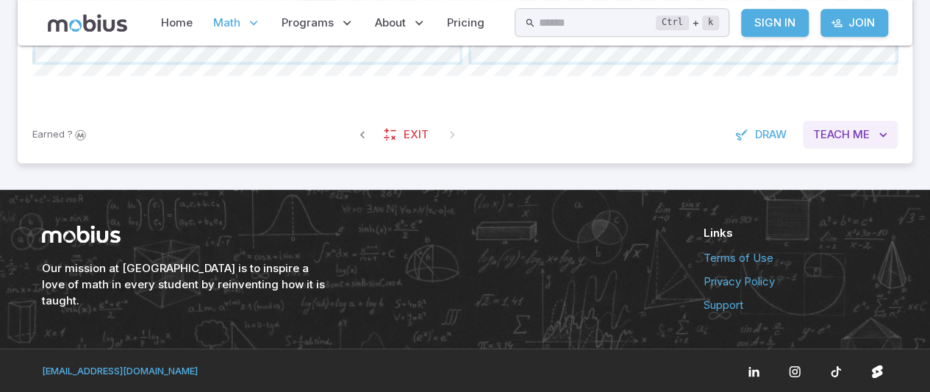
click at [847, 123] on button "Teach Me" at bounding box center [850, 135] width 95 height 28
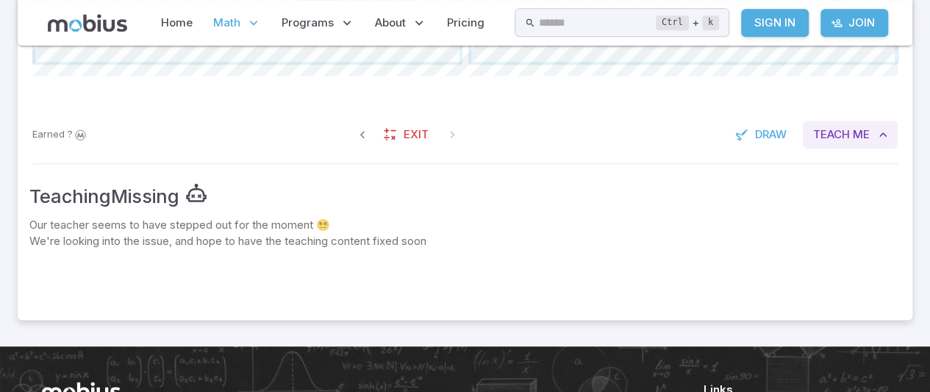
click at [846, 123] on button "Teach Me" at bounding box center [850, 135] width 95 height 28
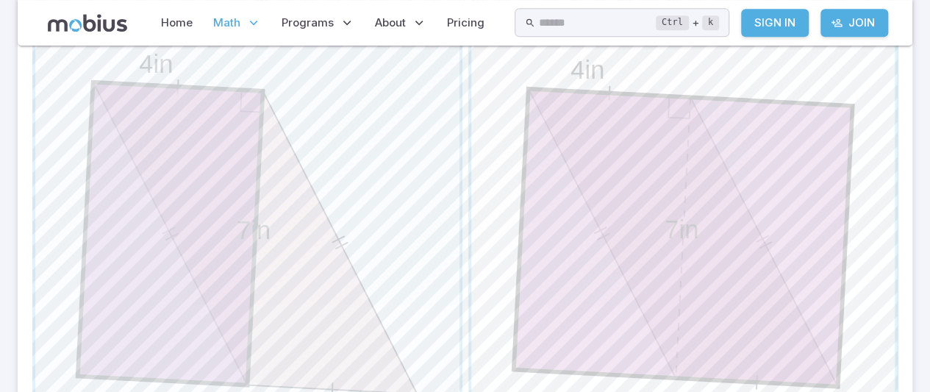
scroll to position [444, 0]
click at [704, 212] on span "button" at bounding box center [683, 236] width 424 height 424
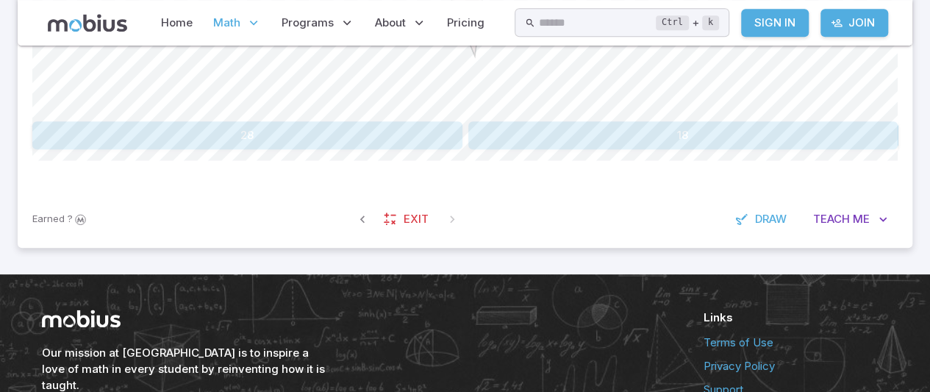
scroll to position [715, 0]
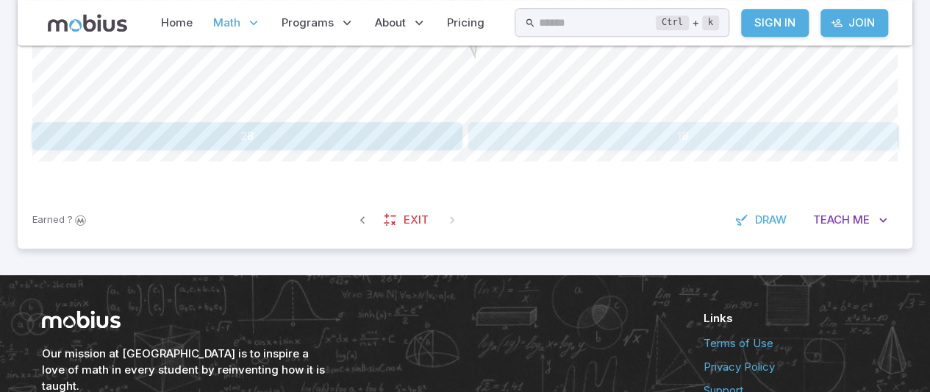
click at [617, 127] on button "18" at bounding box center [683, 136] width 430 height 28
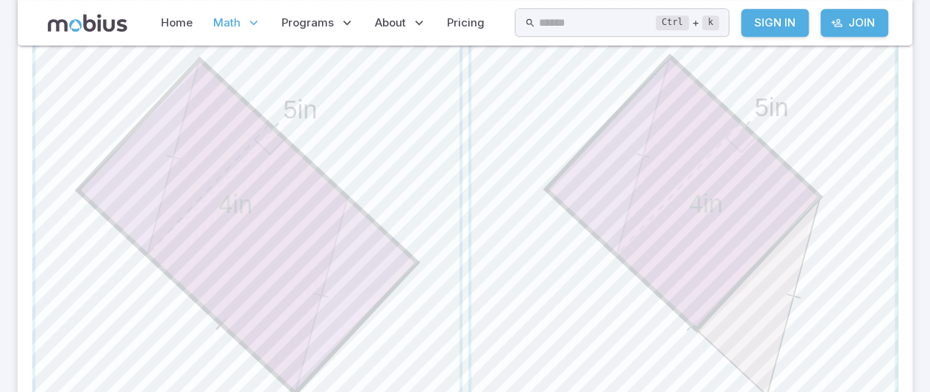
scroll to position [454, 0]
drag, startPoint x: 407, startPoint y: 281, endPoint x: 506, endPoint y: 266, distance: 99.6
click at [506, 266] on div "5in 4in 5in 4in" at bounding box center [464, 227] width 865 height 430
click at [504, 270] on span "button" at bounding box center [683, 227] width 424 height 424
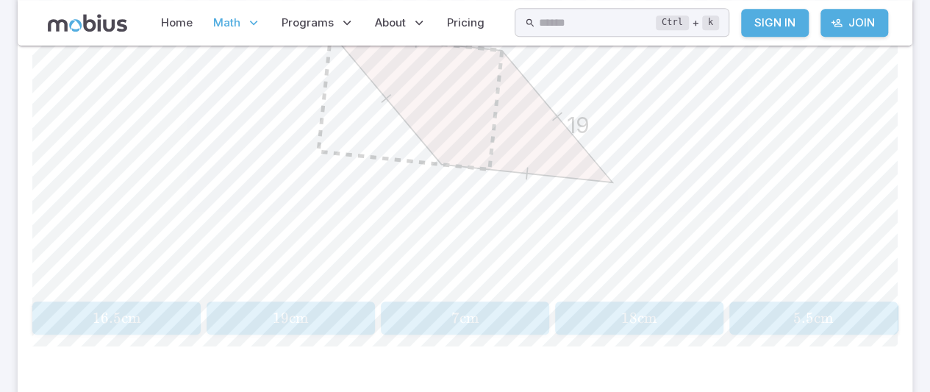
scroll to position [537, 0]
click at [323, 311] on span "19 cm" at bounding box center [290, 317] width 159 height 18
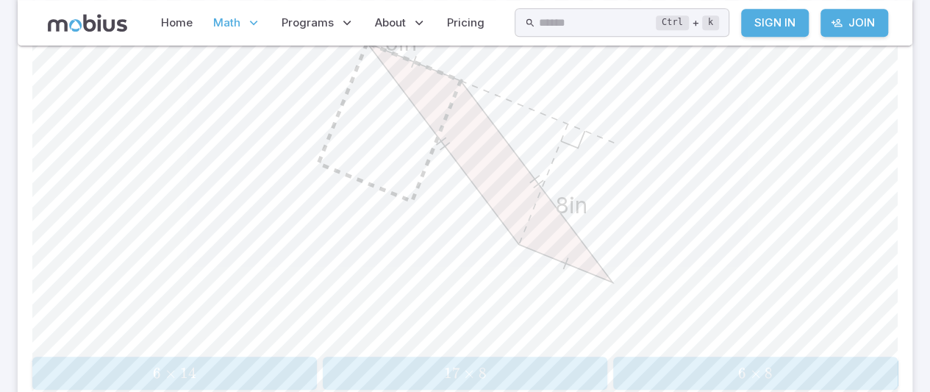
scroll to position [481, 0]
click at [781, 374] on span "6 × 8" at bounding box center [754, 372] width 275 height 18
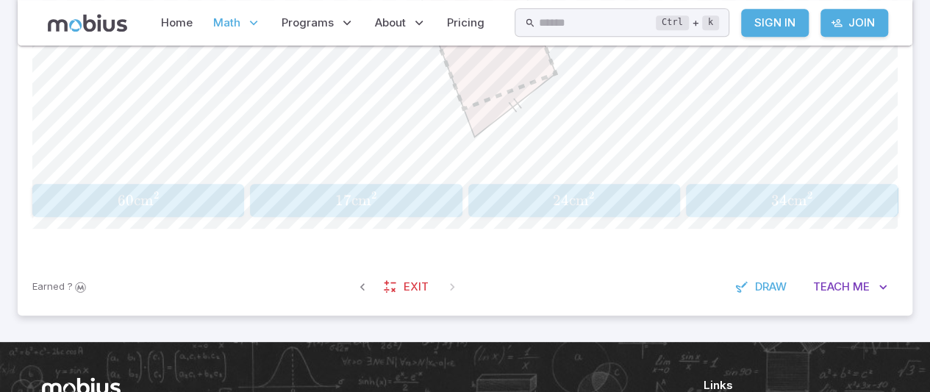
scroll to position [655, 0]
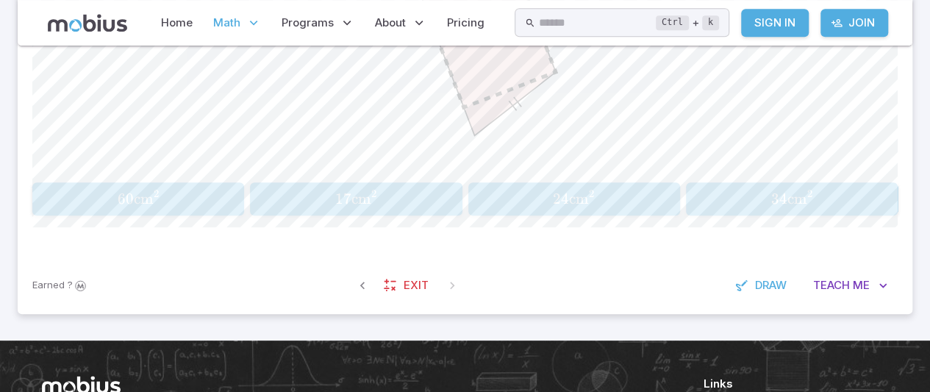
click at [56, 210] on button "60 cm 2 60\text{cm}^2 60 cm 2" at bounding box center [138, 198] width 212 height 33
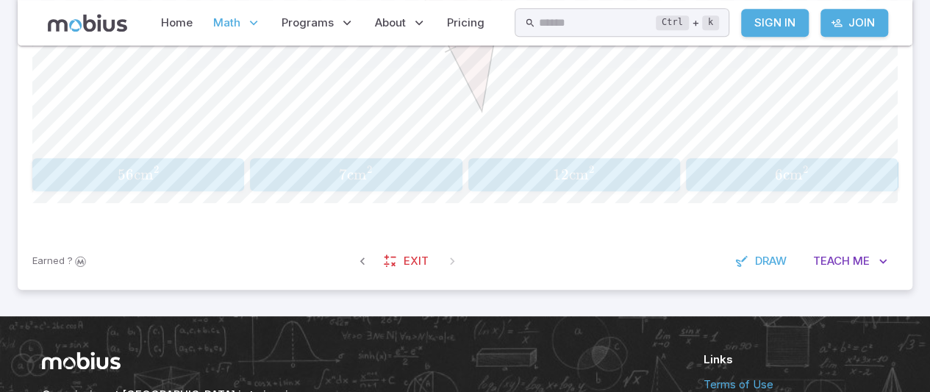
scroll to position [681, 0]
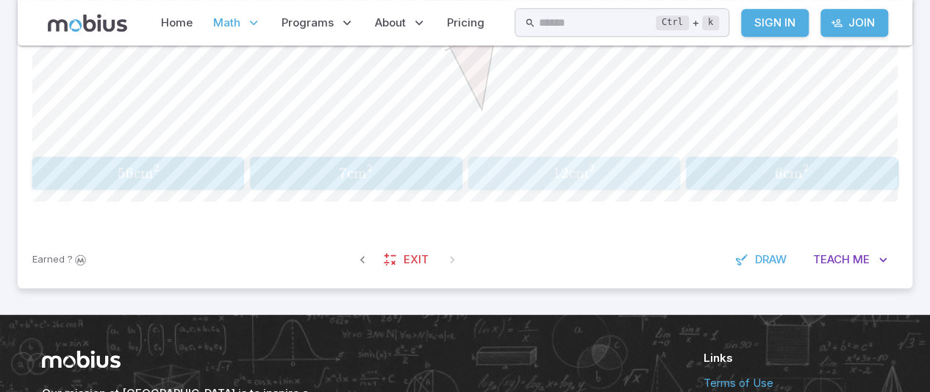
drag, startPoint x: 571, startPoint y: 185, endPoint x: 509, endPoint y: 168, distance: 64.5
click at [509, 168] on span "12 cm 2" at bounding box center [574, 173] width 202 height 18
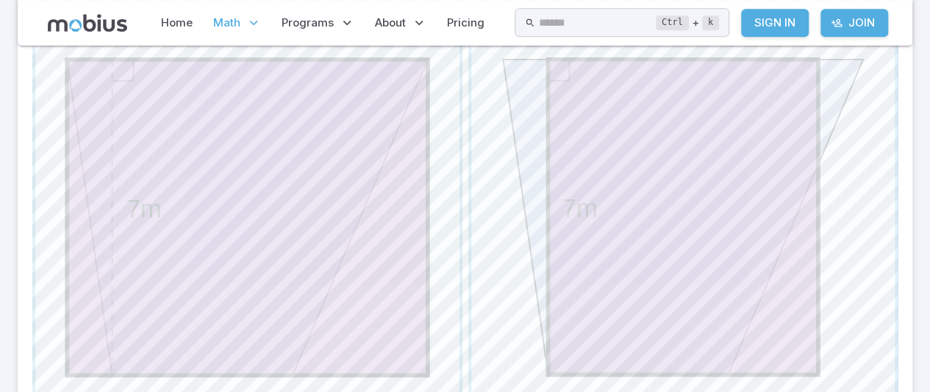
scroll to position [462, 0]
click at [554, 302] on span "button" at bounding box center [683, 218] width 424 height 424
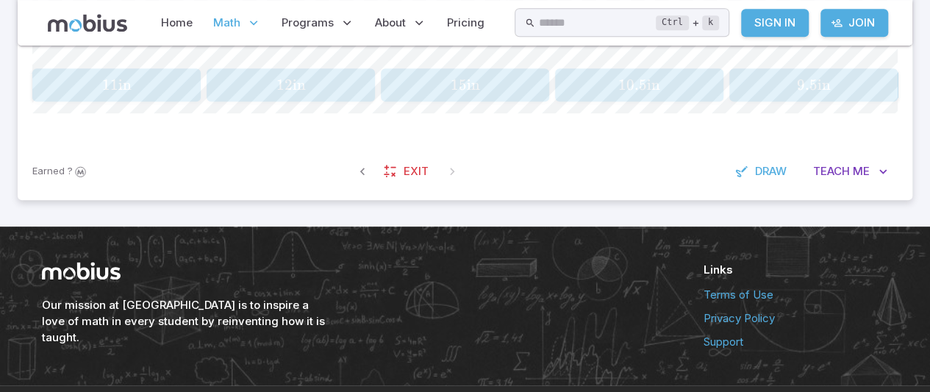
scroll to position [806, 0]
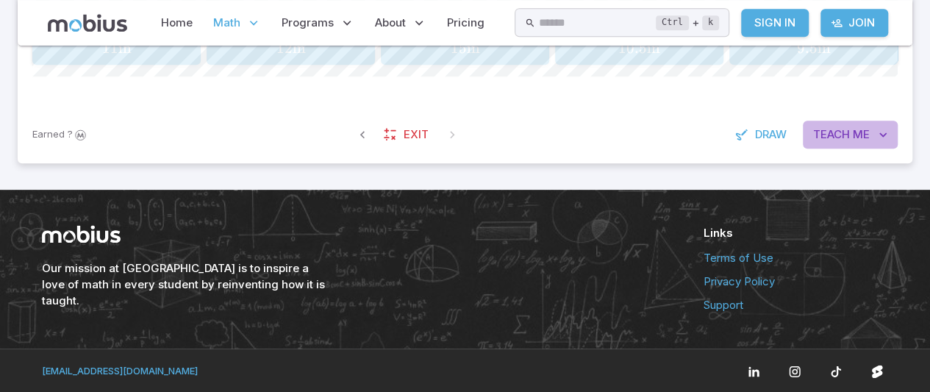
click at [807, 145] on button "Teach Me" at bounding box center [850, 135] width 95 height 28
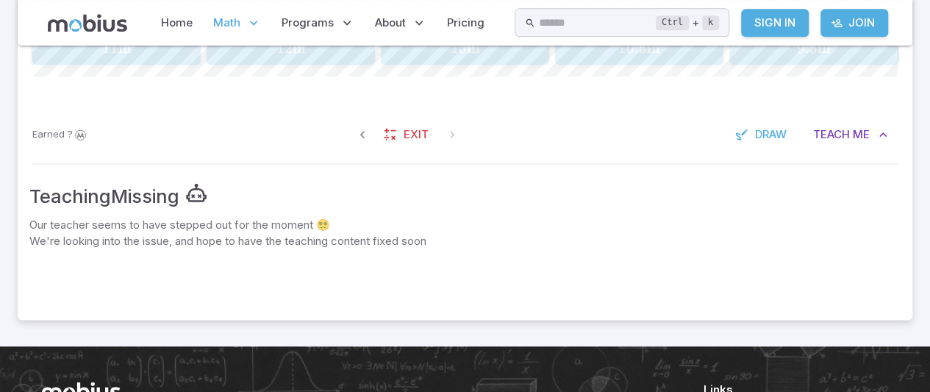
click at [847, 155] on div "Earned ? Exit Draw Teach Me" at bounding box center [465, 134] width 895 height 57
click at [838, 115] on div "Earned ? Exit Draw Teach Me" at bounding box center [465, 134] width 895 height 57
click at [837, 135] on span "Teach" at bounding box center [831, 134] width 37 height 16
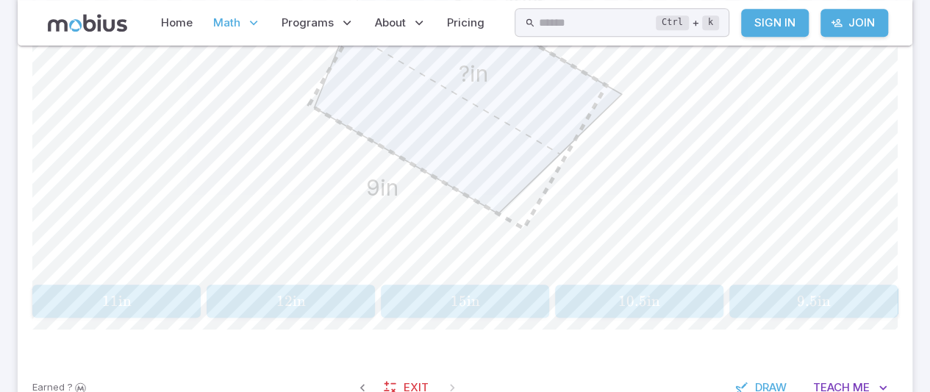
scroll to position [553, 0]
click at [501, 294] on span "15 in" at bounding box center [464, 301] width 159 height 18
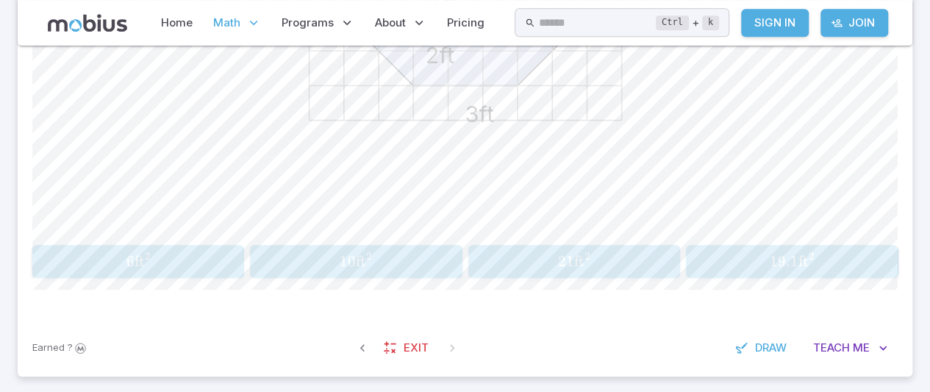
scroll to position [594, 0]
click at [597, 265] on span "21 ft 2" at bounding box center [574, 260] width 202 height 18
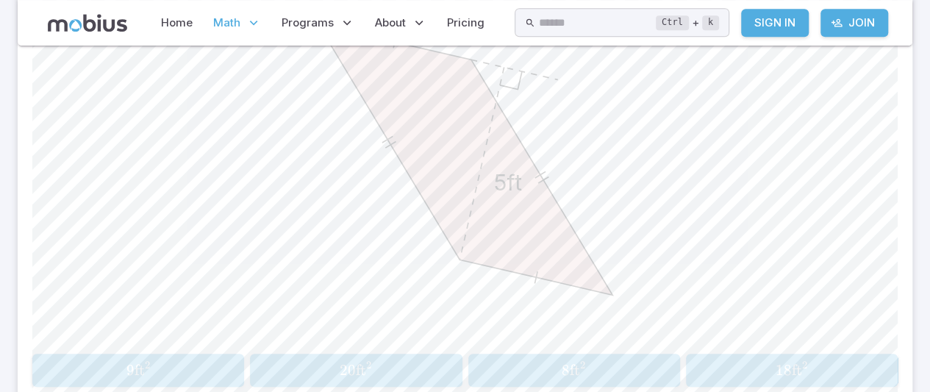
scroll to position [485, 0]
click at [529, 354] on button "8 ft 2 8\text{ft}^2 8 ft 2" at bounding box center [574, 368] width 212 height 33
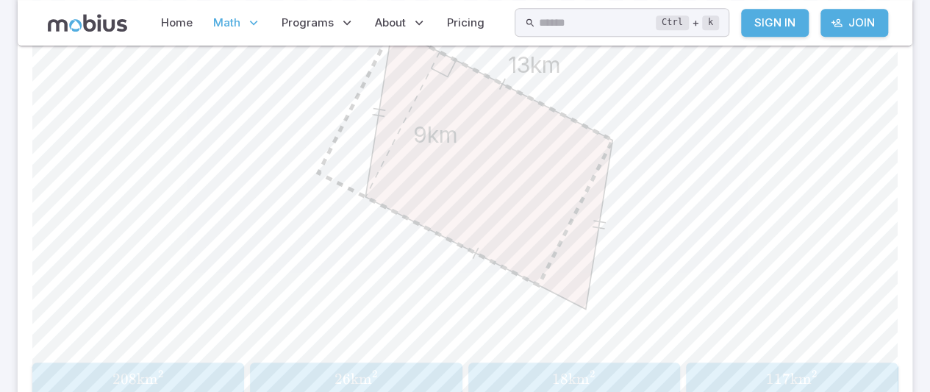
scroll to position [476, 0]
click at [407, 377] on span "26 km 2" at bounding box center [356, 377] width 202 height 18
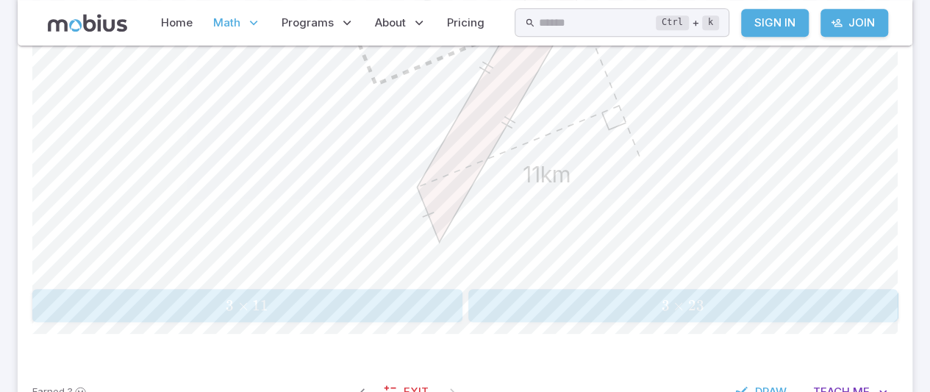
scroll to position [550, 0]
click at [441, 293] on div "3 × 11 3\times 11 3 × 11" at bounding box center [247, 303] width 420 height 21
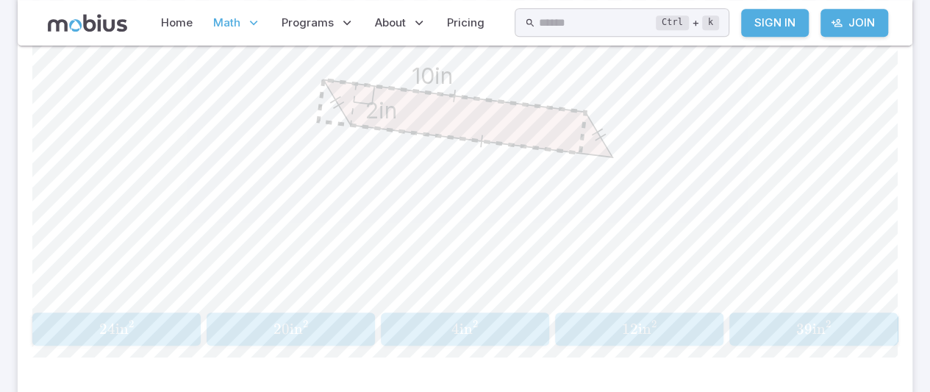
scroll to position [526, 0]
click at [603, 321] on span "12 in 2" at bounding box center [638, 327] width 159 height 18
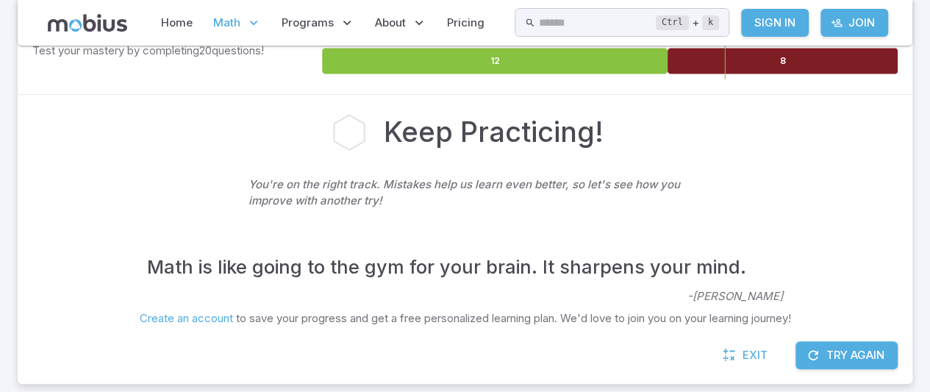
scroll to position [256, 0]
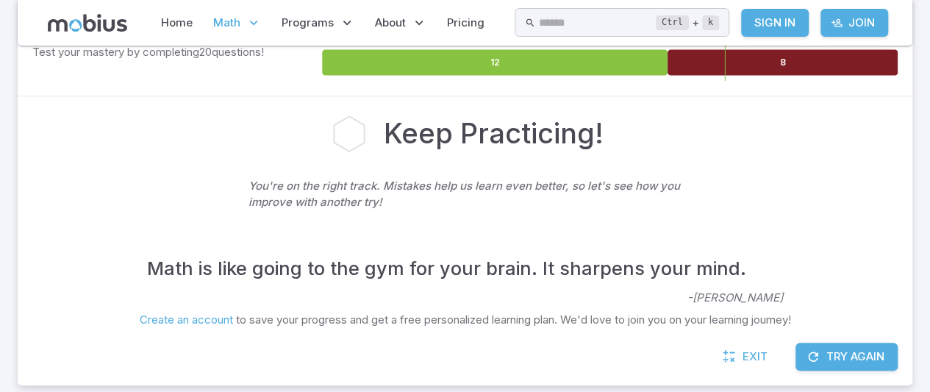
click at [842, 359] on button "Try Again" at bounding box center [846, 357] width 102 height 28
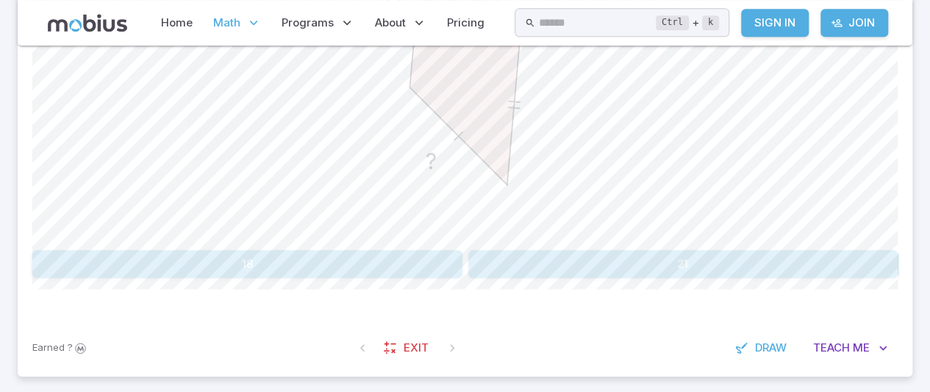
scroll to position [588, 0]
